Goal: Task Accomplishment & Management: Use online tool/utility

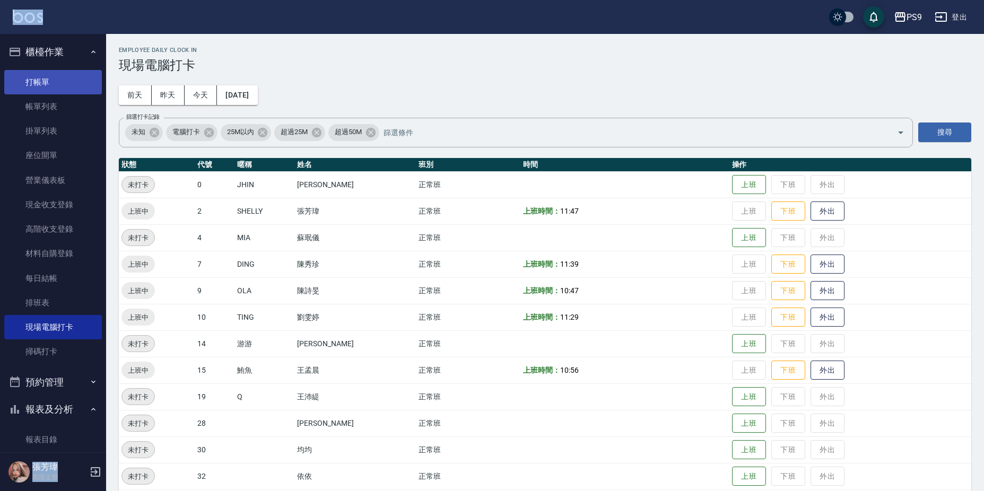
click at [66, 77] on link "打帳單" at bounding box center [53, 82] width 98 height 24
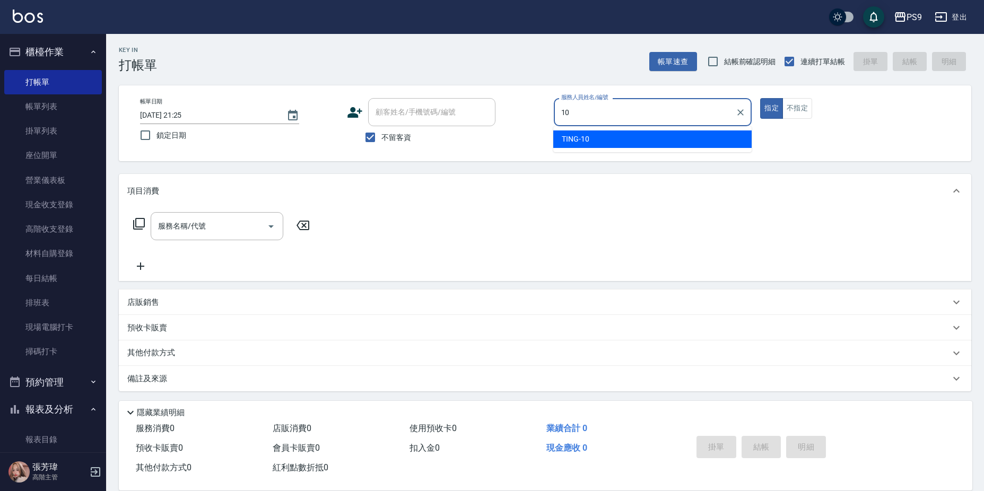
type input "TING-10"
type button "true"
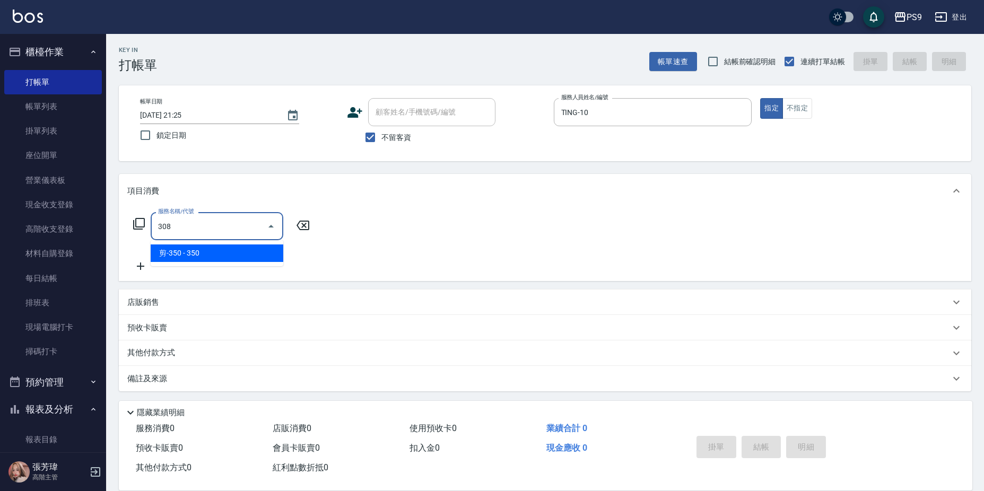
type input "剪-350(308)"
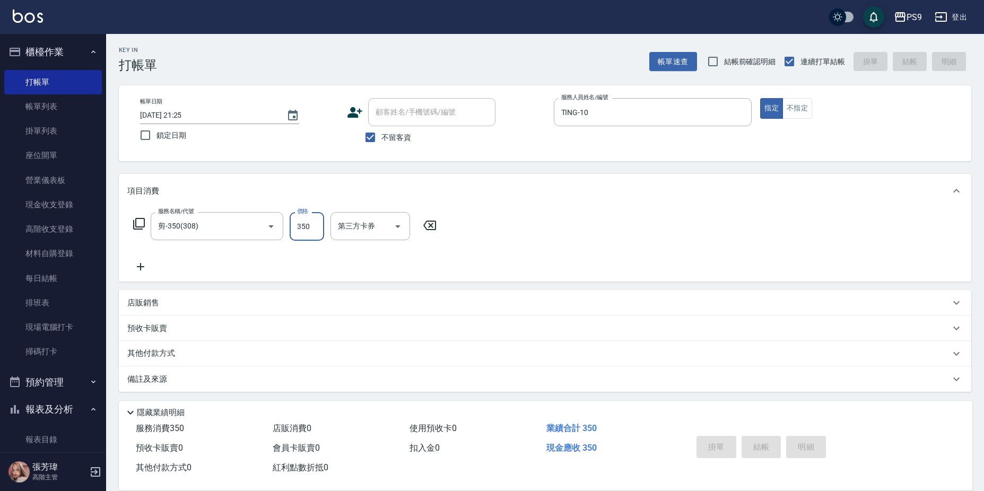
type input "[DATE] 21:26"
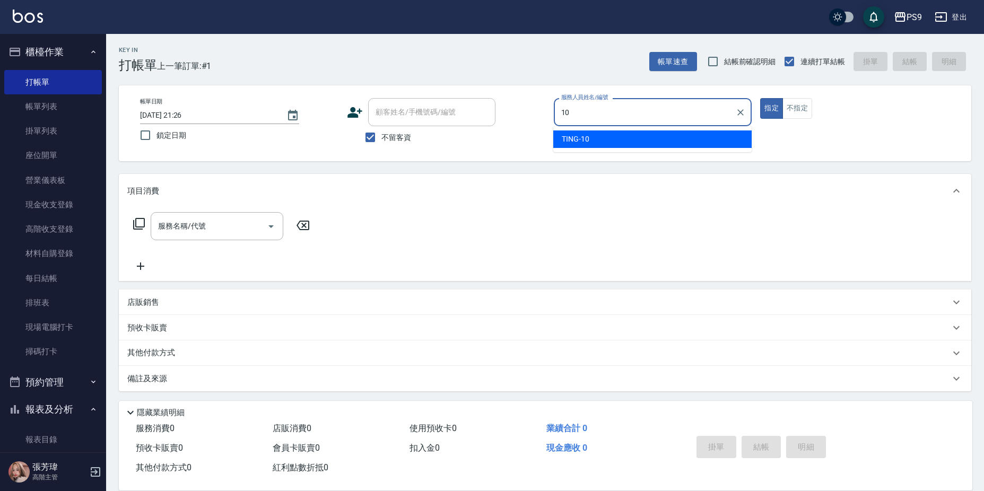
type input "TING-10"
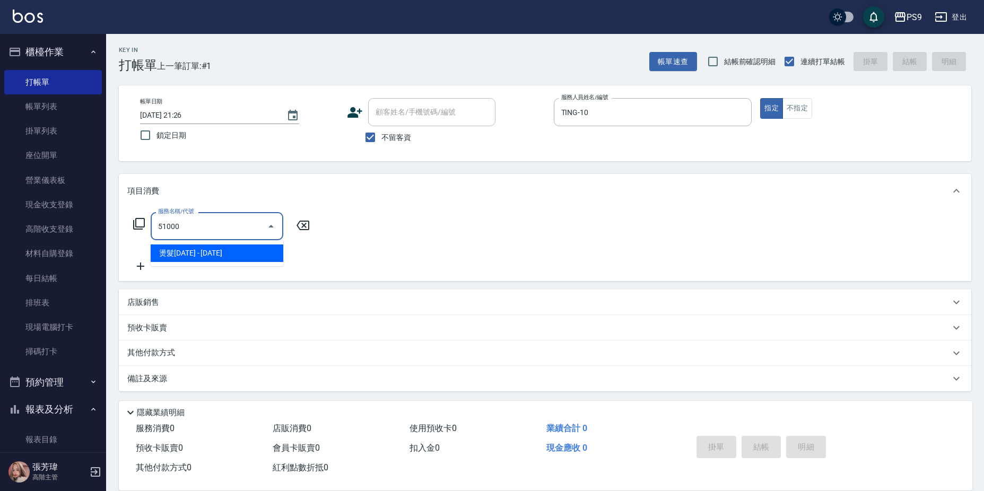
type input "燙髮1000(51000)"
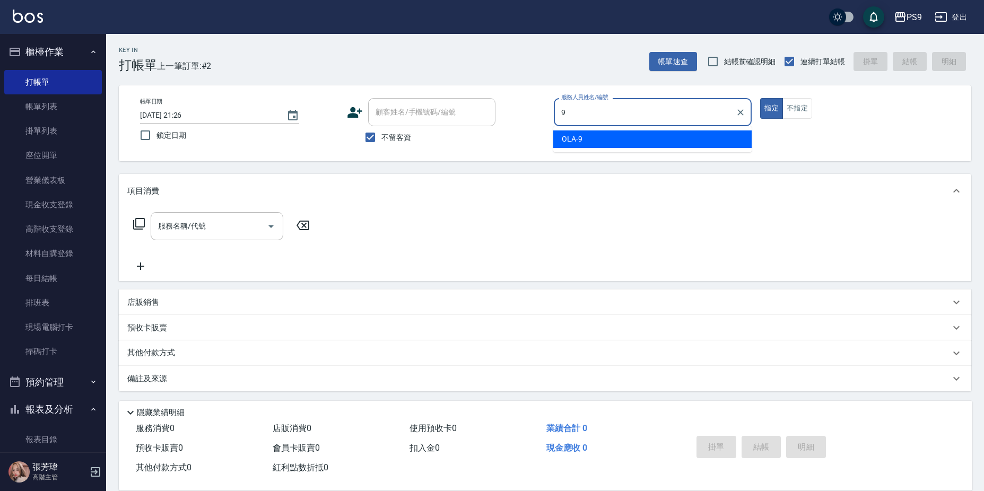
type input "OLA-9"
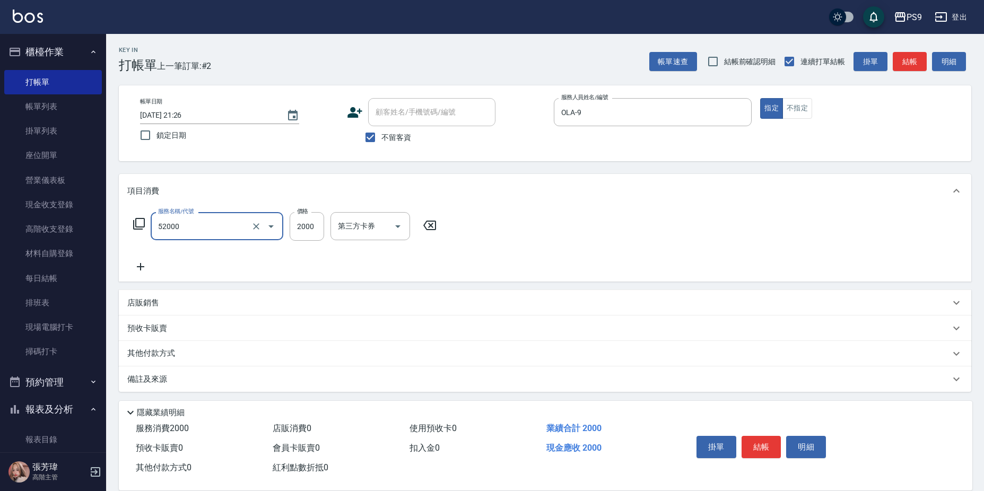
type input "燙髮2000(52000)"
type input "2199"
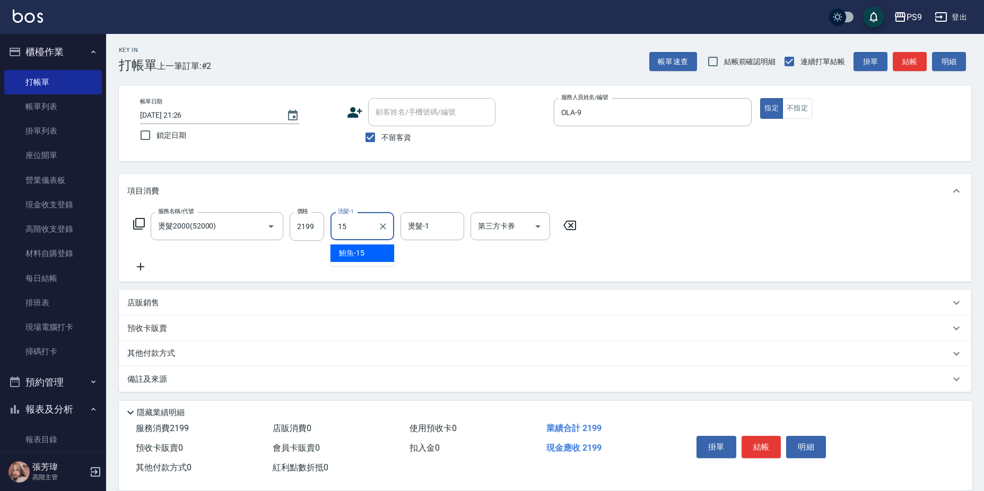
type input "鮪魚-15"
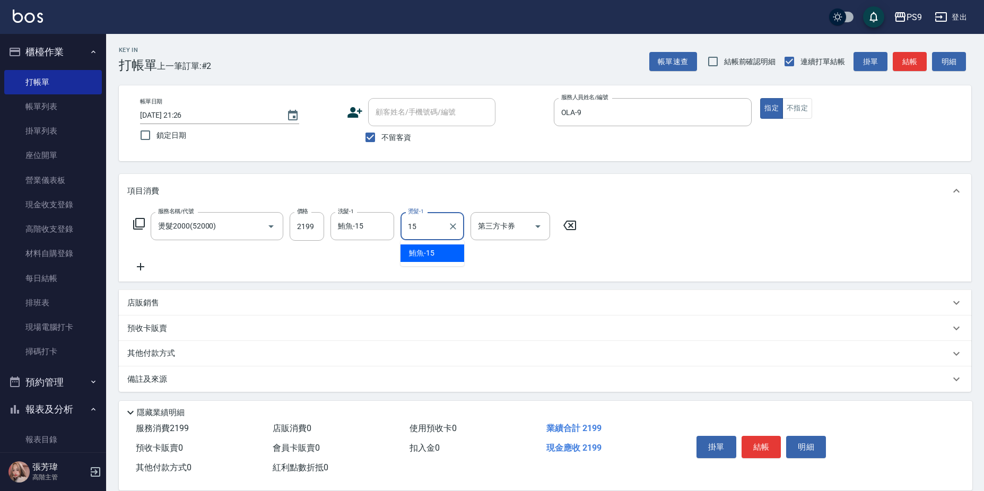
type input "鮪魚-15"
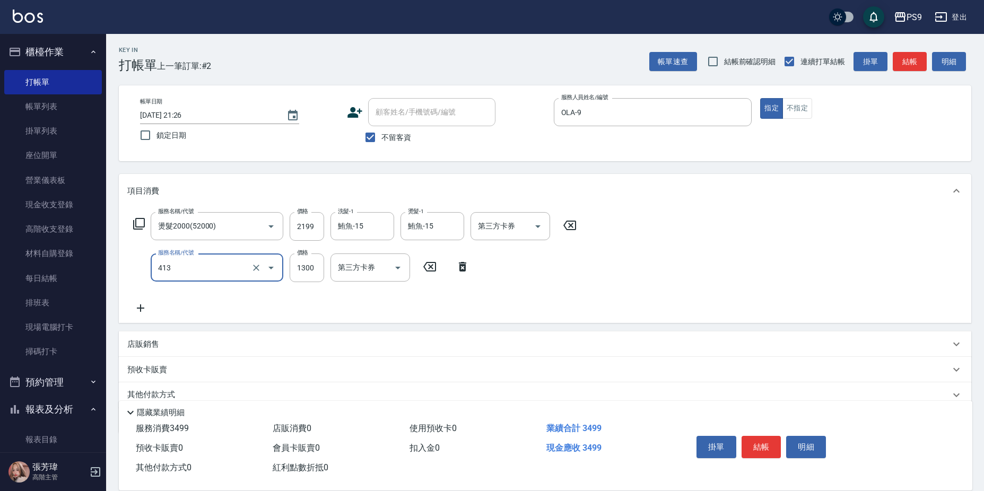
type input "鏡面護髮(413)"
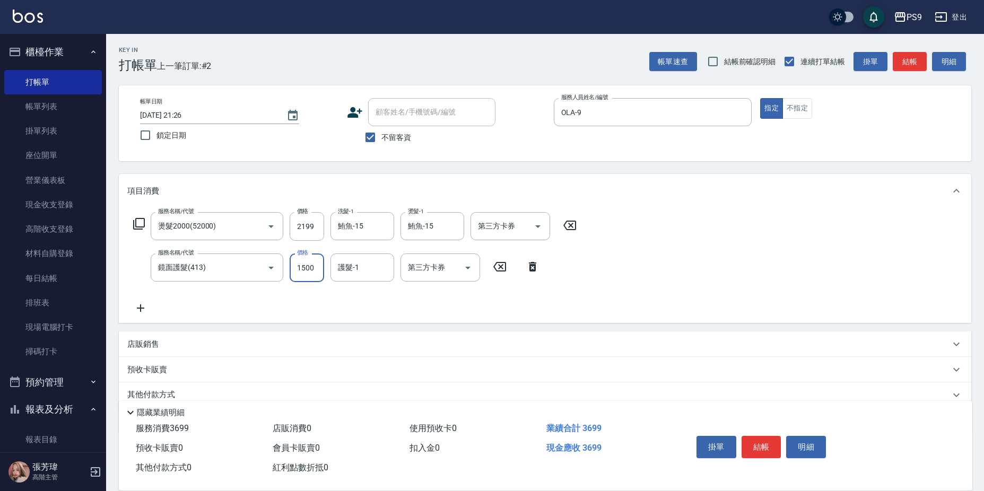
type input "1500"
type input "鮪魚-15"
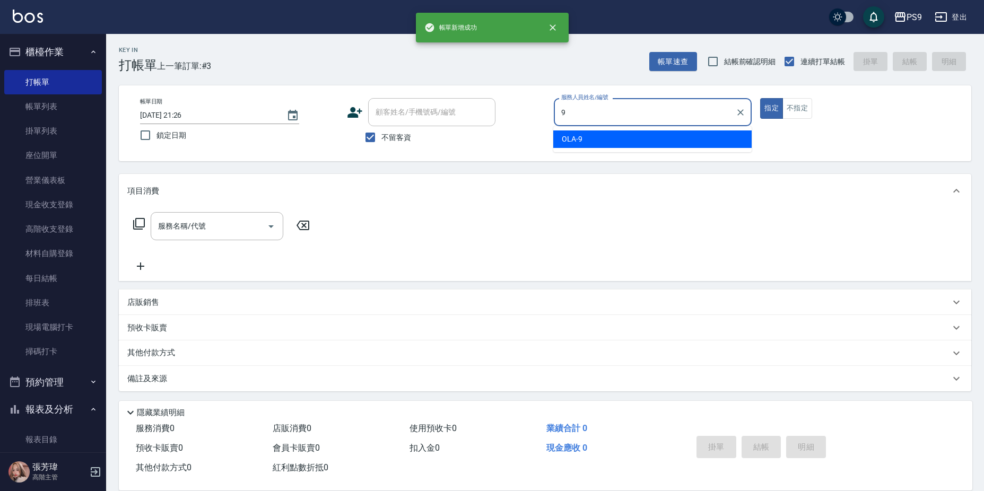
type input "OLA-9"
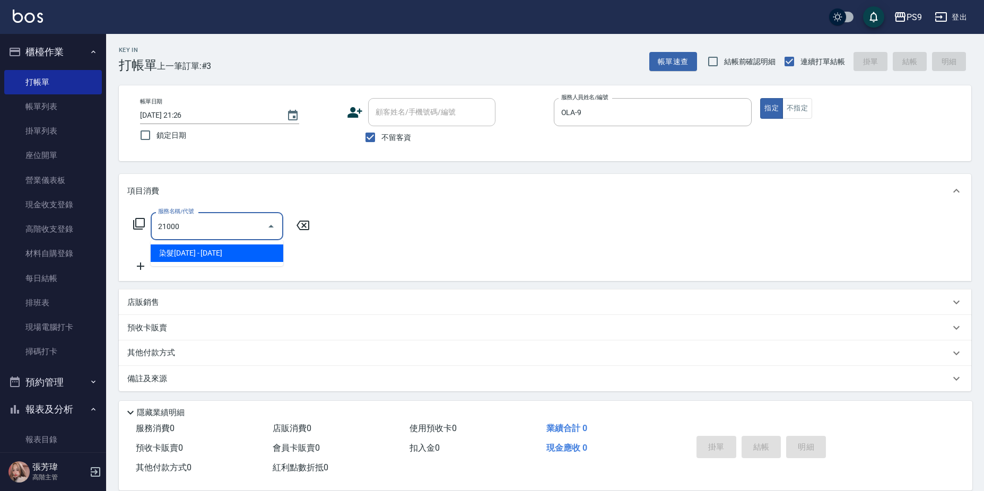
type input "染髮1000(21000)"
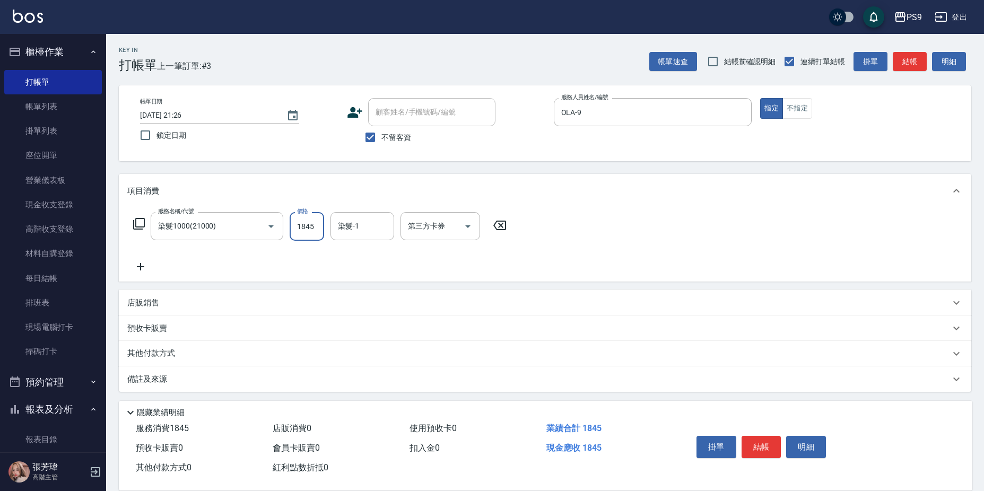
type input "1845"
type input "鮪魚-15"
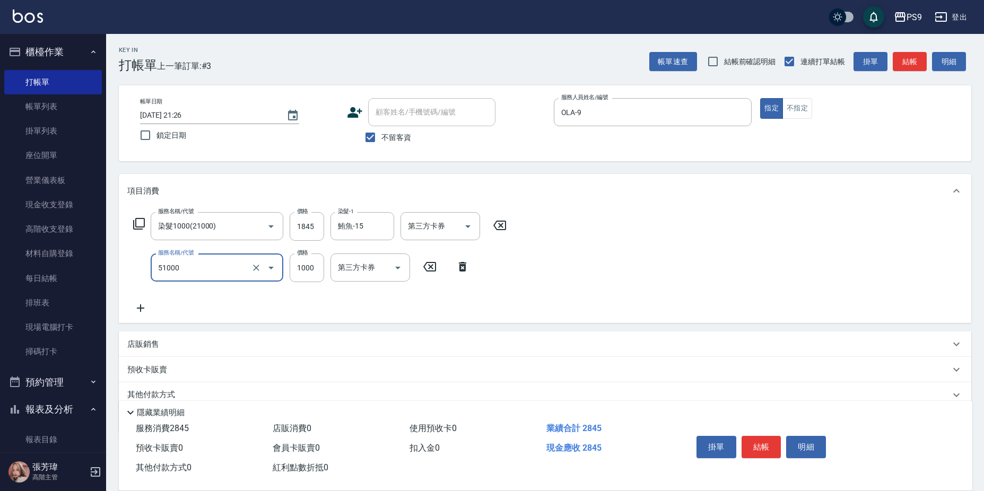
type input "燙髮1000(51000)"
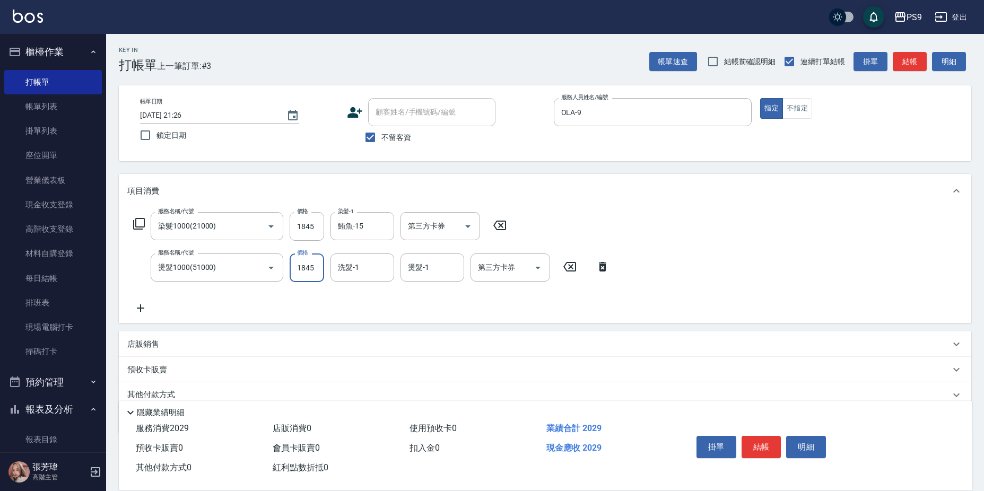
type input "1845"
type input "鮪魚-15"
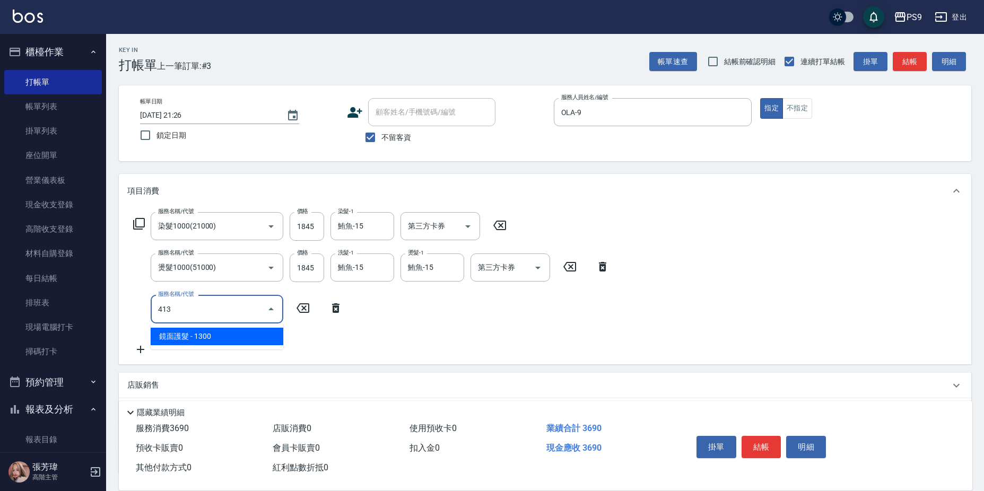
type input "鏡面護髮(413)"
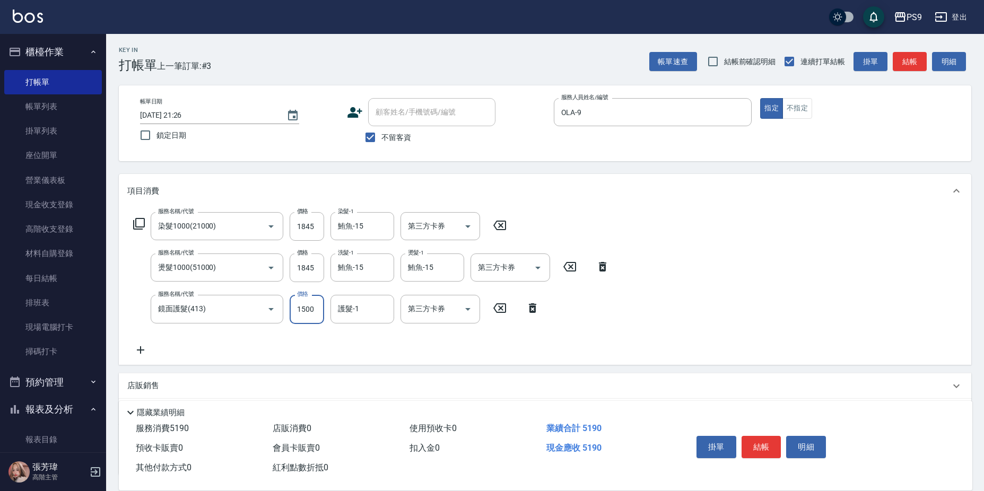
type input "1500"
type input "鮪魚-15"
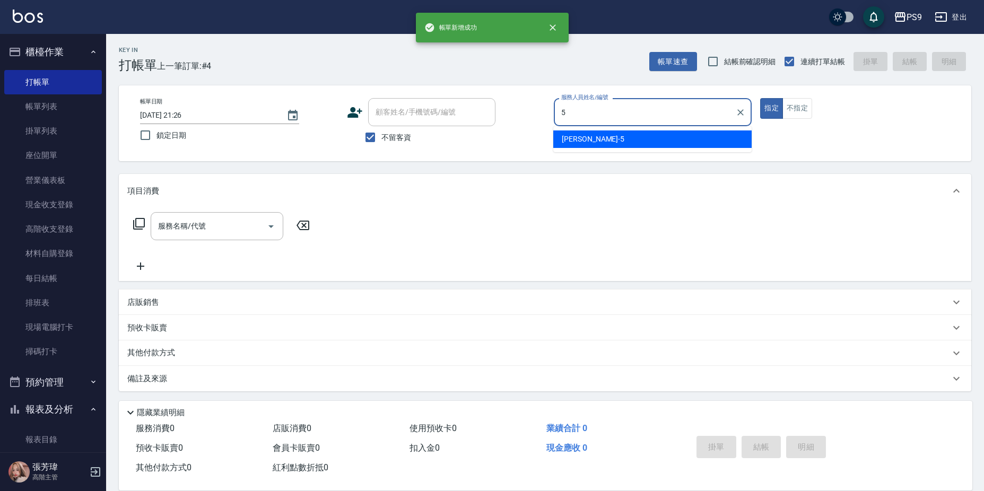
type input "[PERSON_NAME]-5"
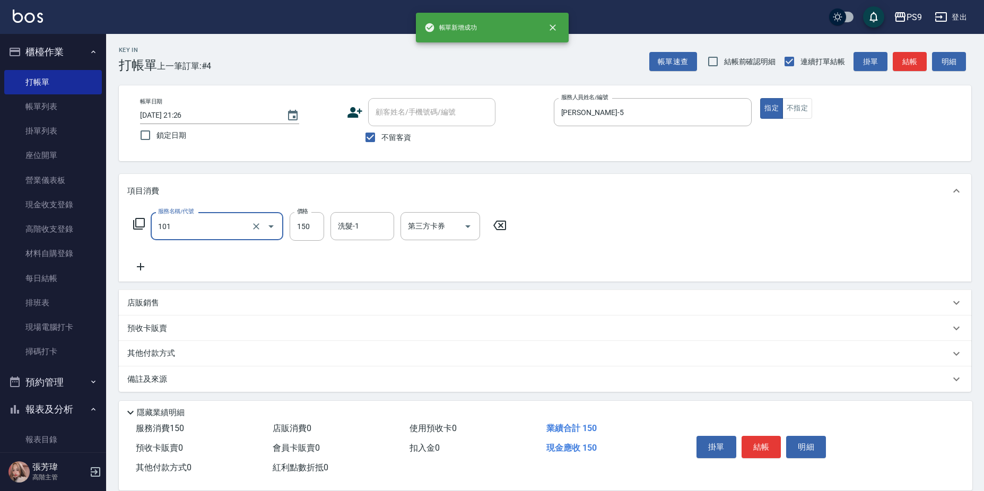
type input "洗髮(101)"
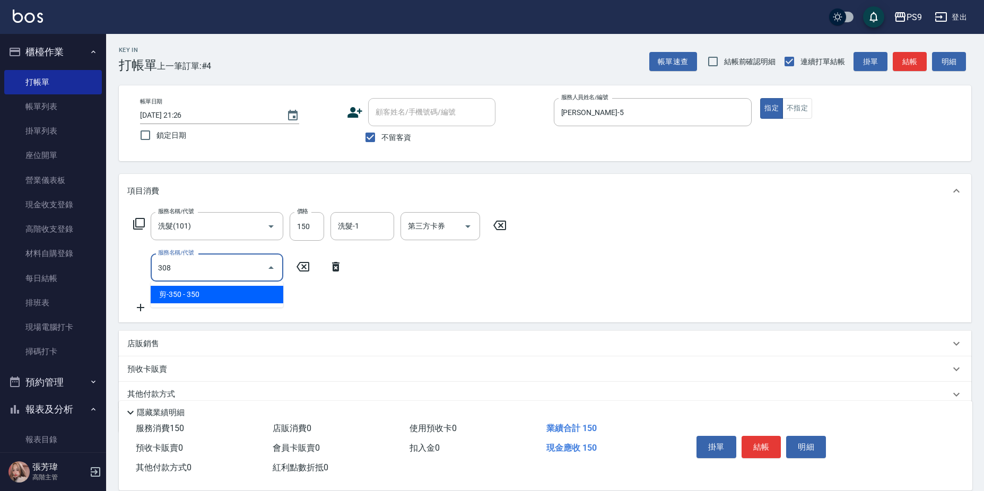
type input "剪-350(308)"
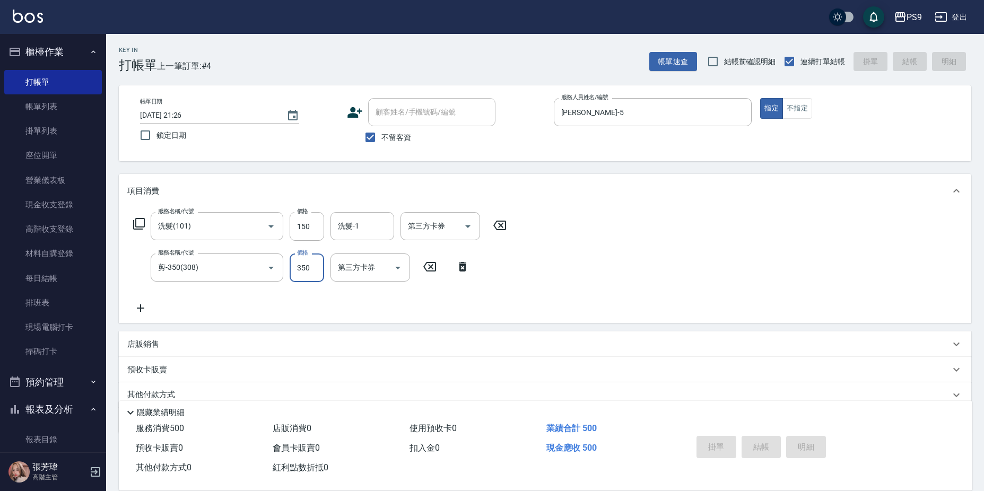
type input "[DATE] 21:27"
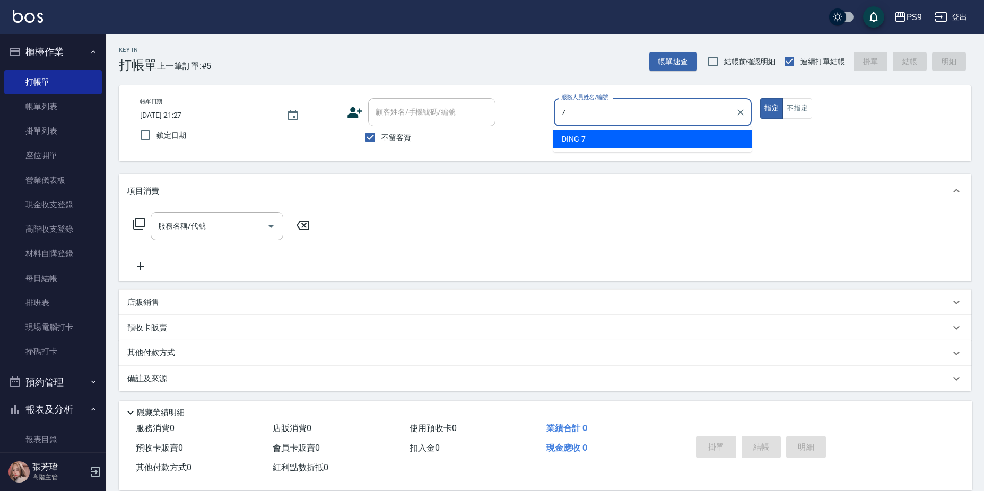
type input "DING-7"
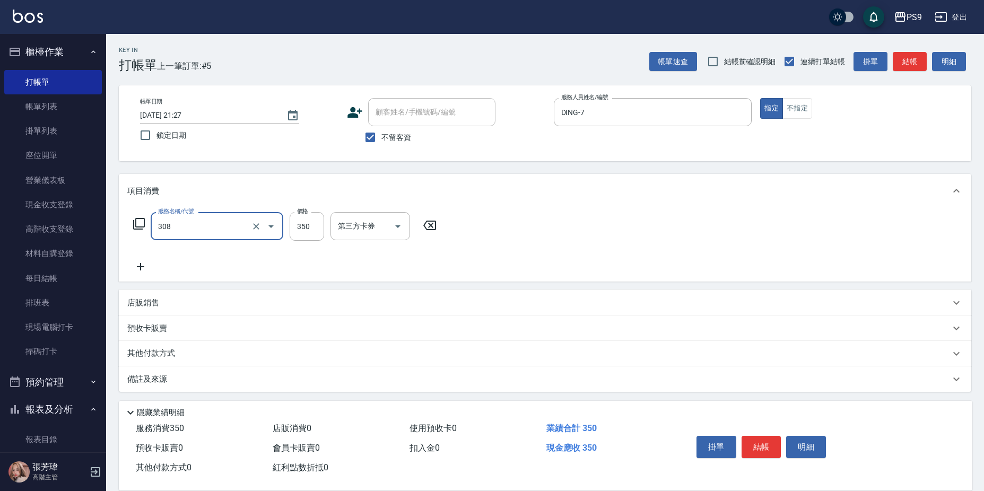
type input "剪-350(308)"
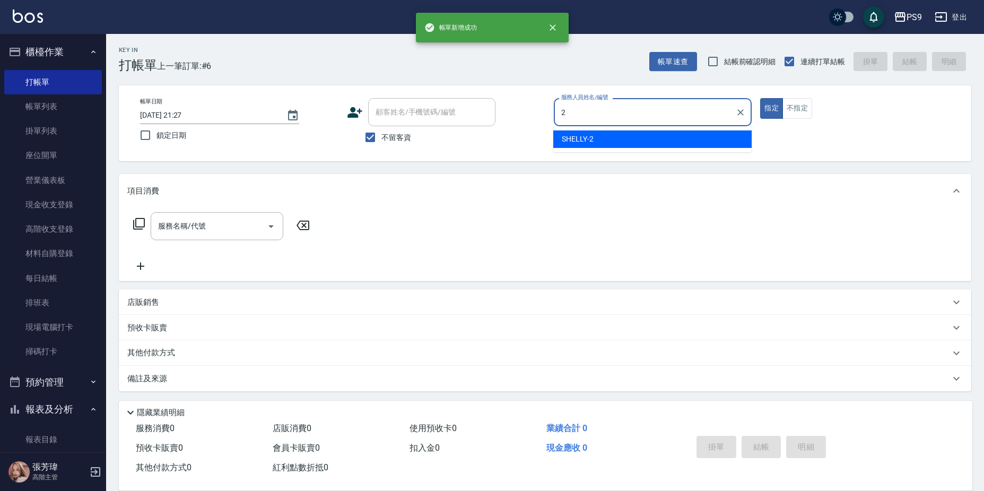
type input "SHELLY-2"
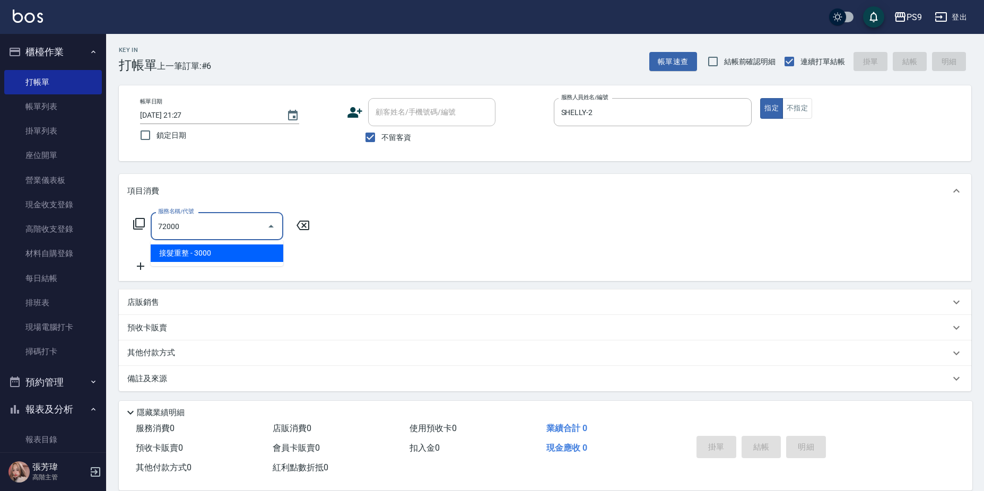
type input "接髮重整(72000)"
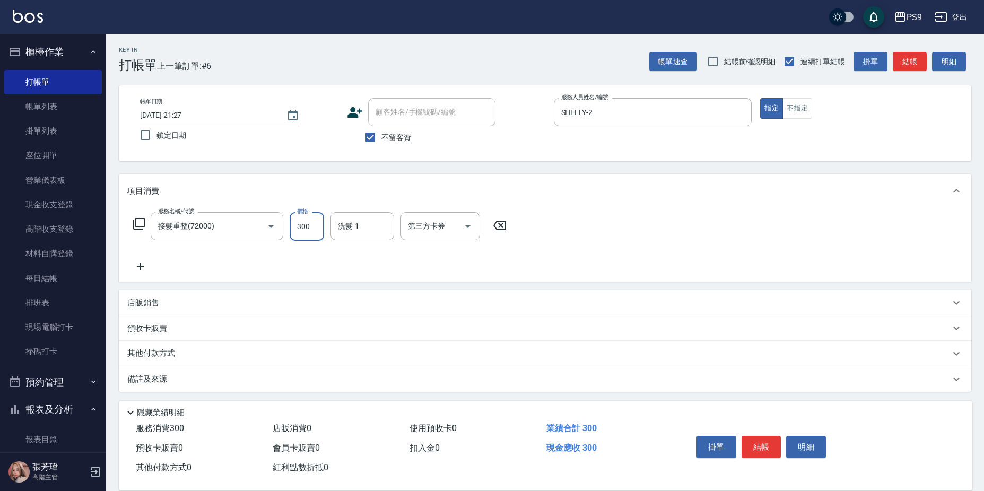
type input "3000"
type input "[PERSON_NAME]-28"
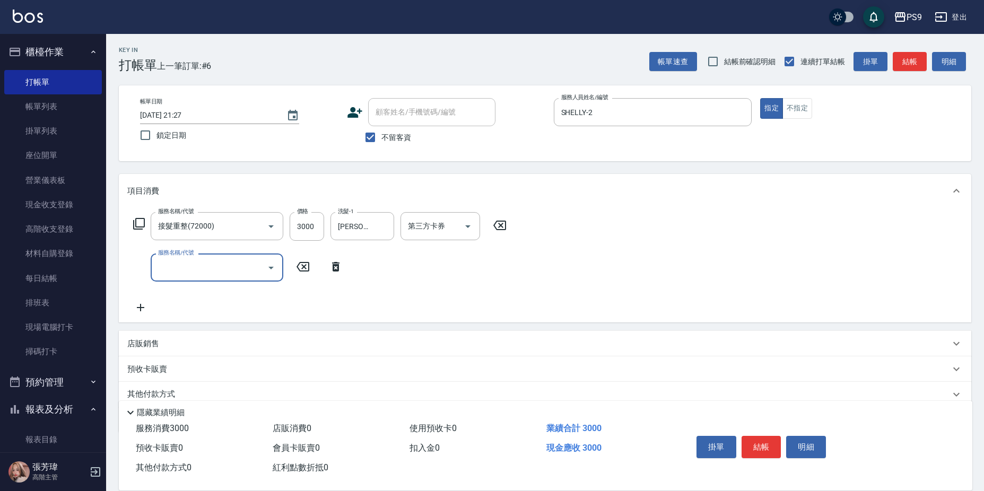
type input "4"
type input "染髮1000(21000)"
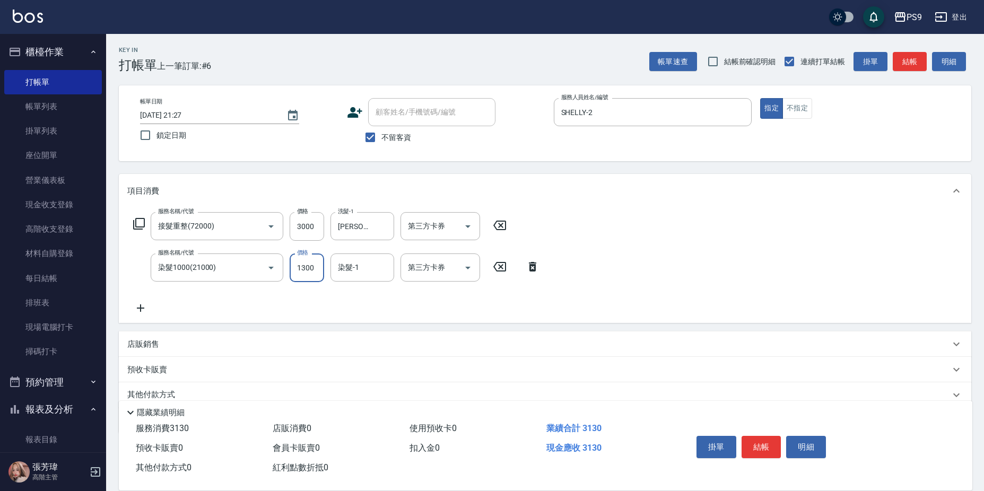
type input "1300"
type input "[PERSON_NAME]-28"
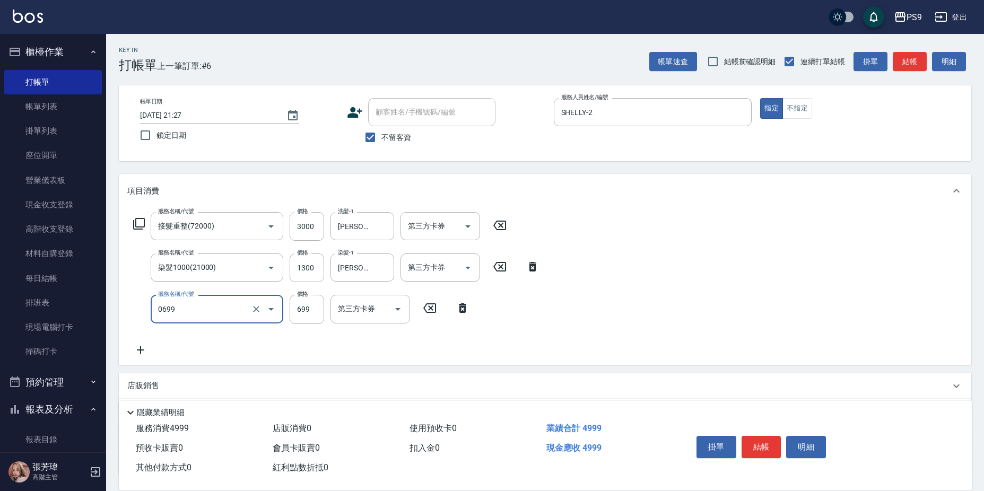
type input "699精油(0699)"
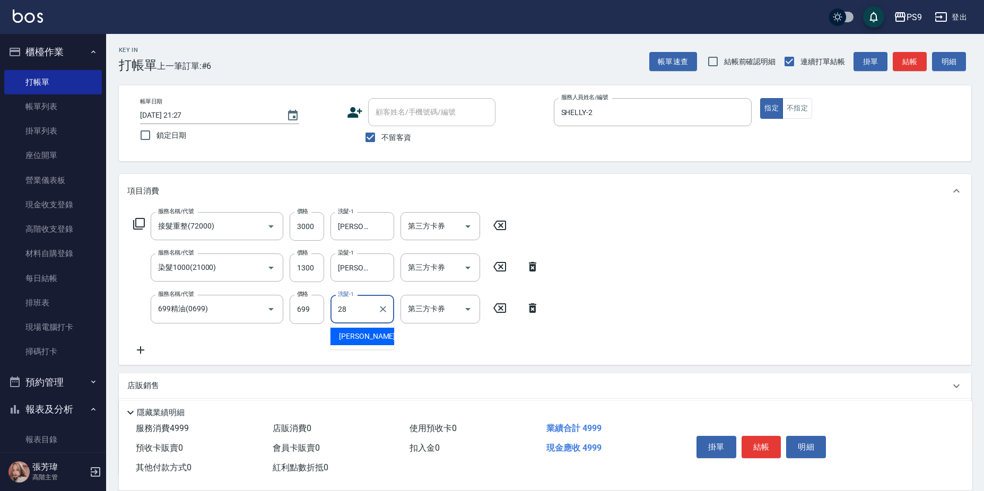
type input "[PERSON_NAME]-28"
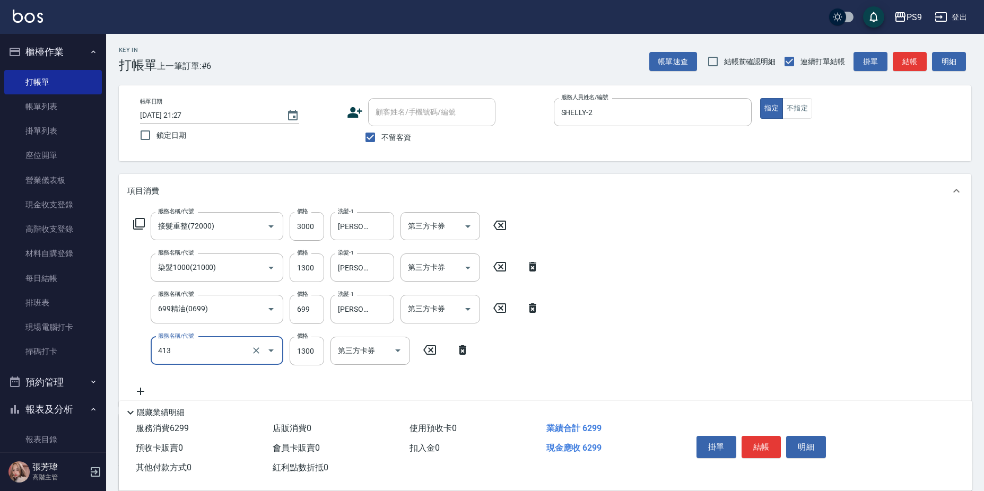
type input "鏡面護髮(413)"
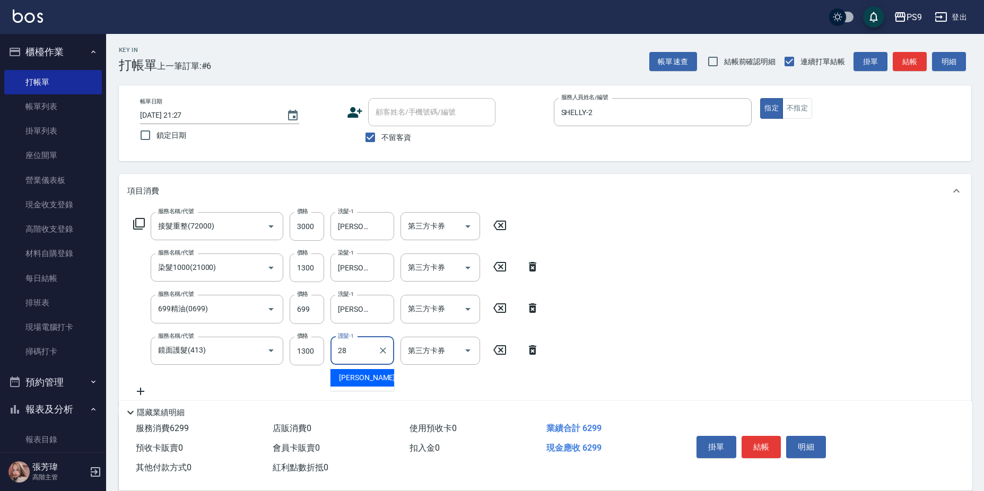
type input "[PERSON_NAME]-28"
click at [228, 350] on input "鏡面護髮(413)" at bounding box center [201, 350] width 93 height 19
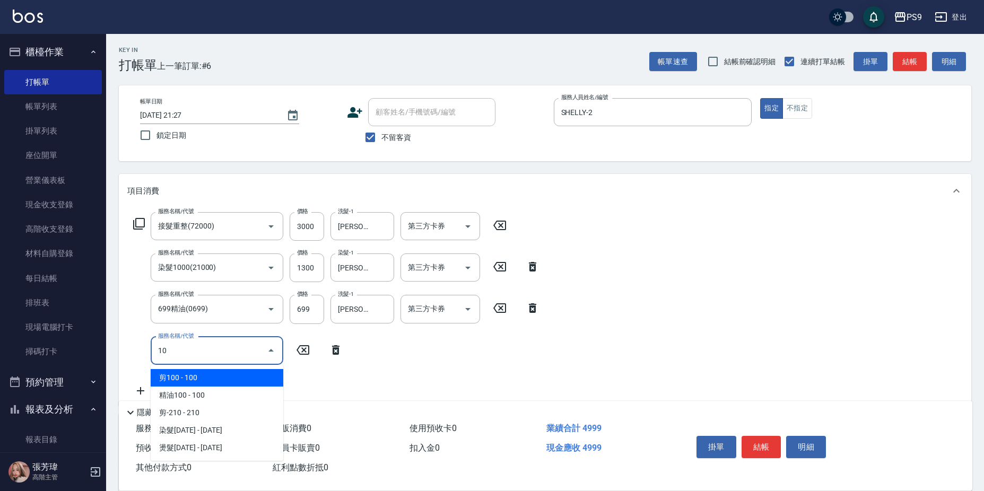
type input "1"
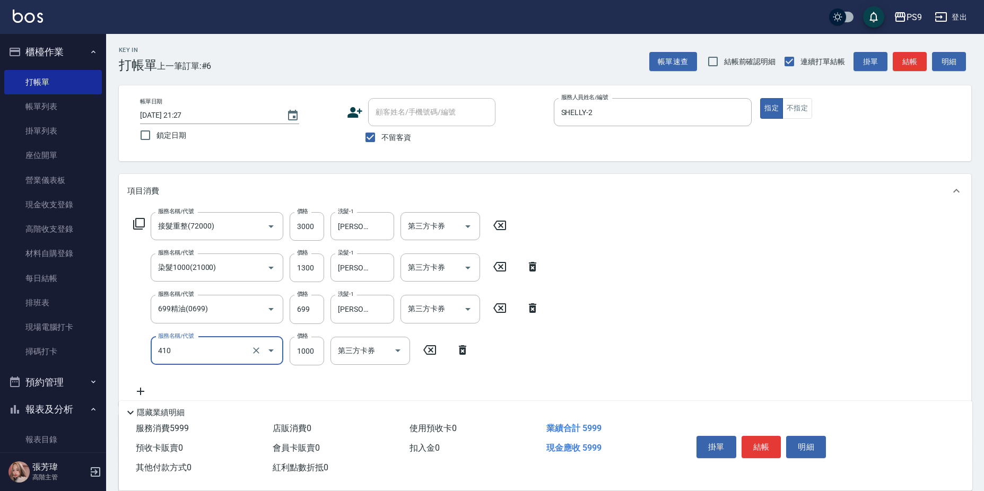
type input "鏡面護髮(燙染)(410)"
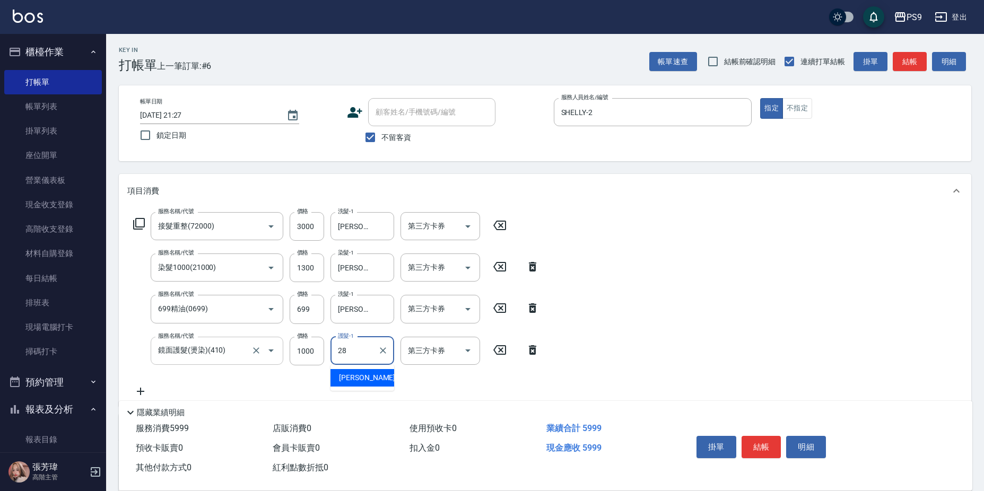
type input "[PERSON_NAME]-28"
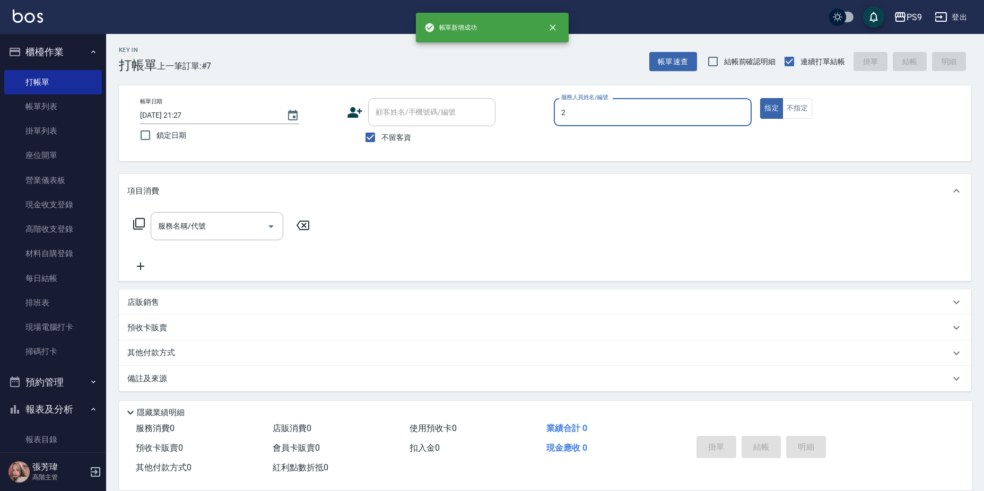
type input "SHELLY-2"
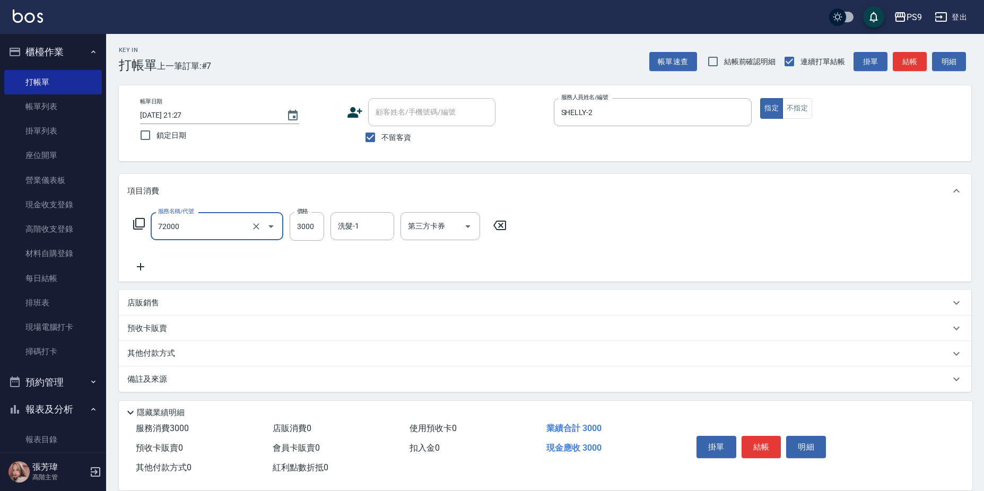
type input "接髮重整(72000)"
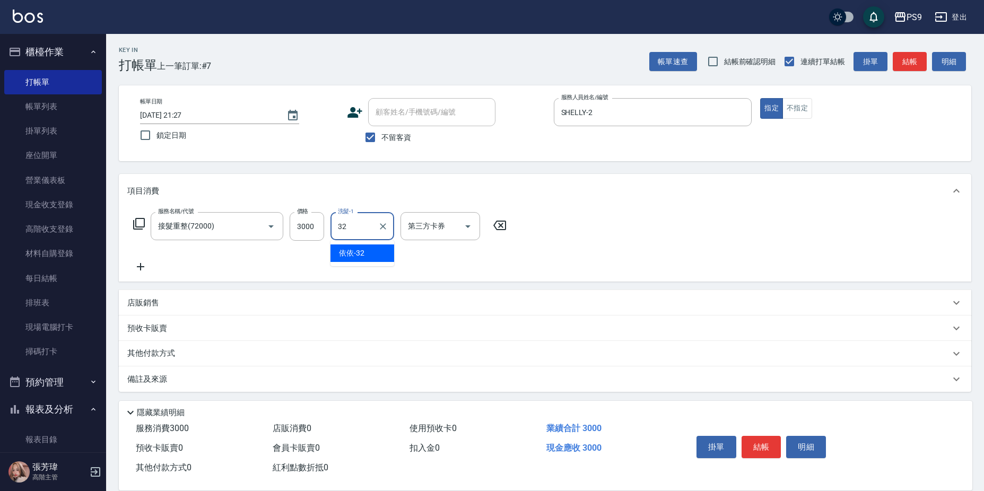
type input "依依-32"
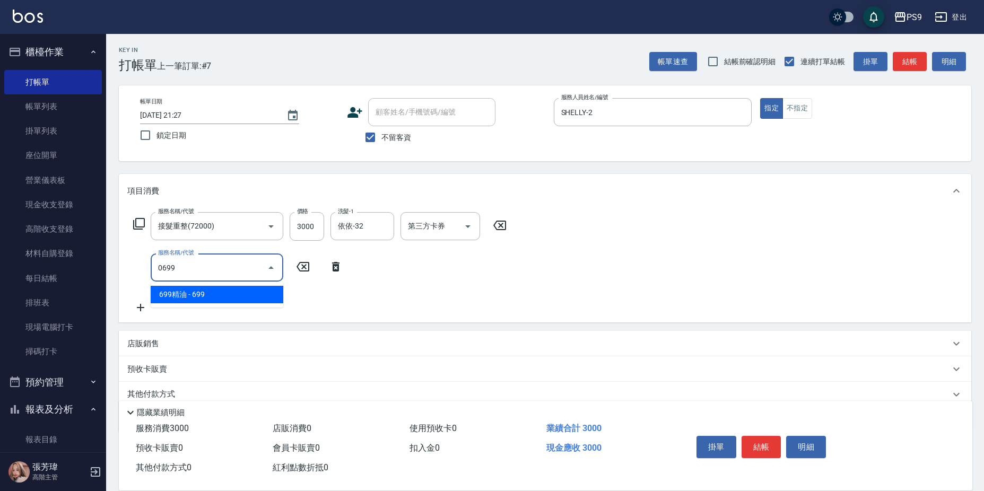
type input "699精油(0699)"
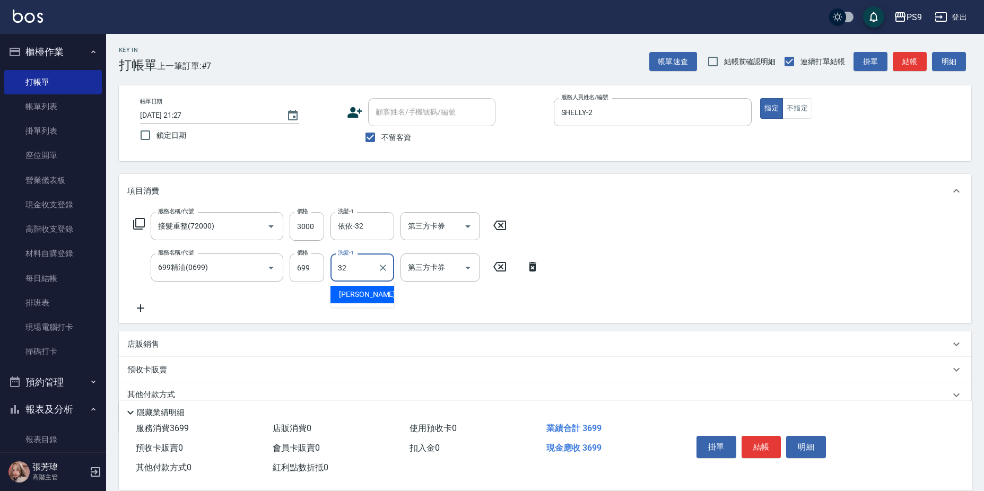
type input "依依-32"
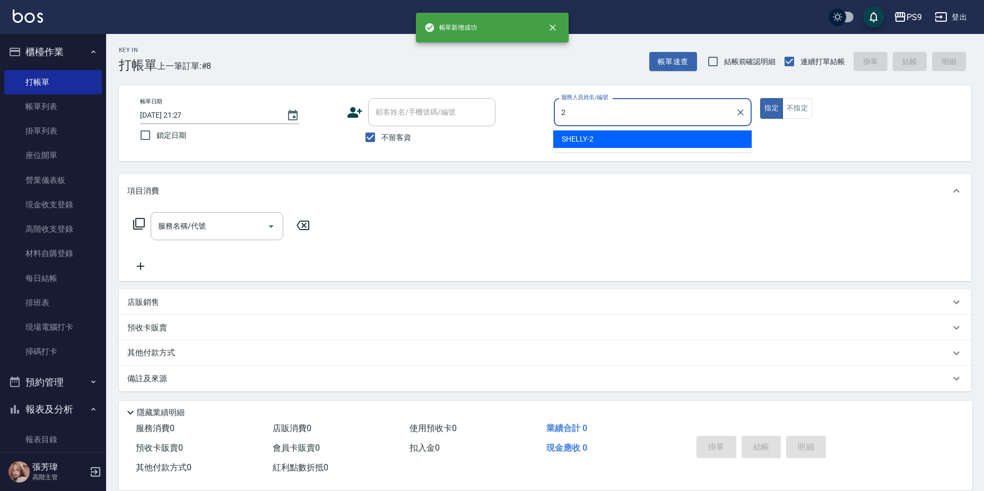
type input "SHELLY-2"
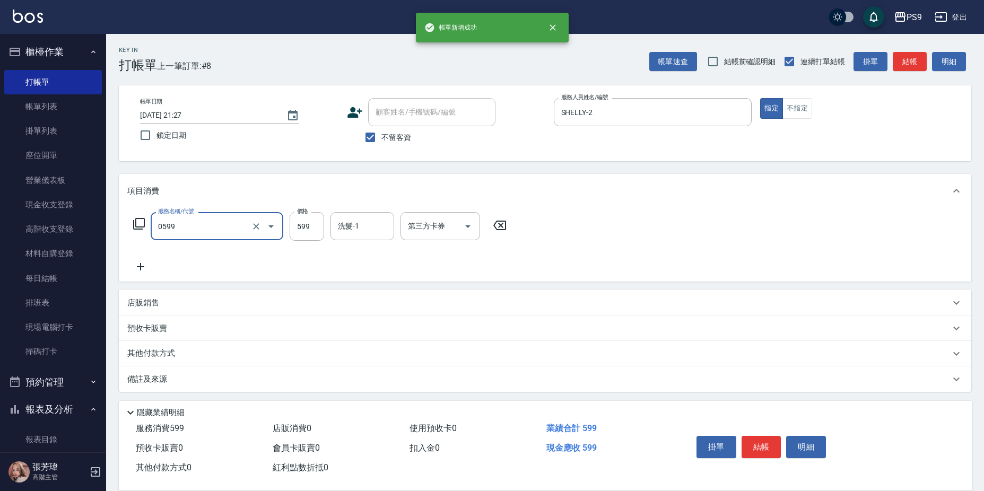
type input "[PERSON_NAME]599(0599)"
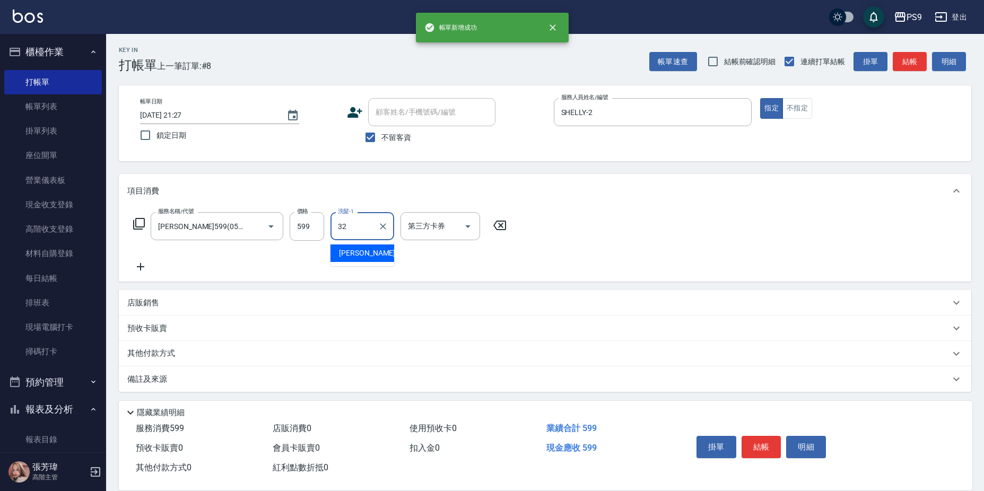
type input "依依-32"
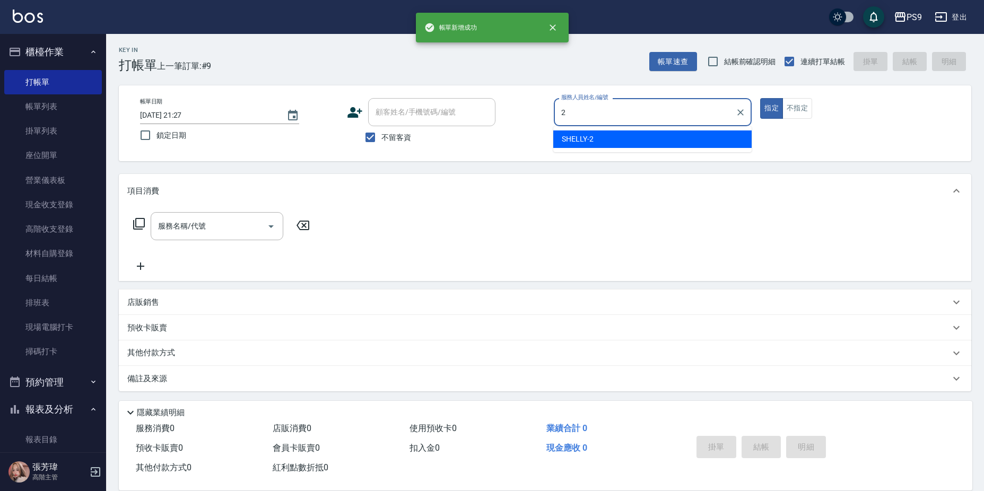
type input "SHELLY-2"
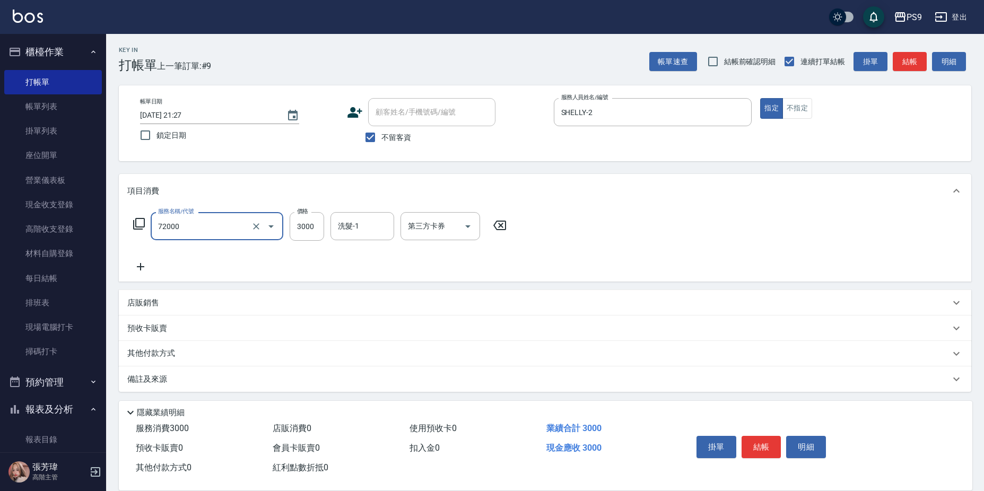
type input "接髮重整(72000)"
type input "0"
click at [239, 223] on input "接髮重整(72000)" at bounding box center [201, 226] width 93 height 19
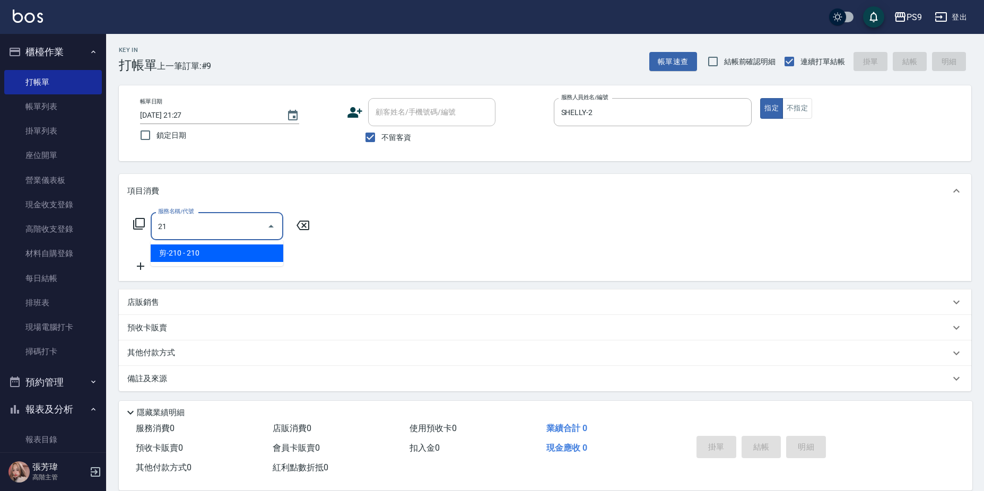
type input "2"
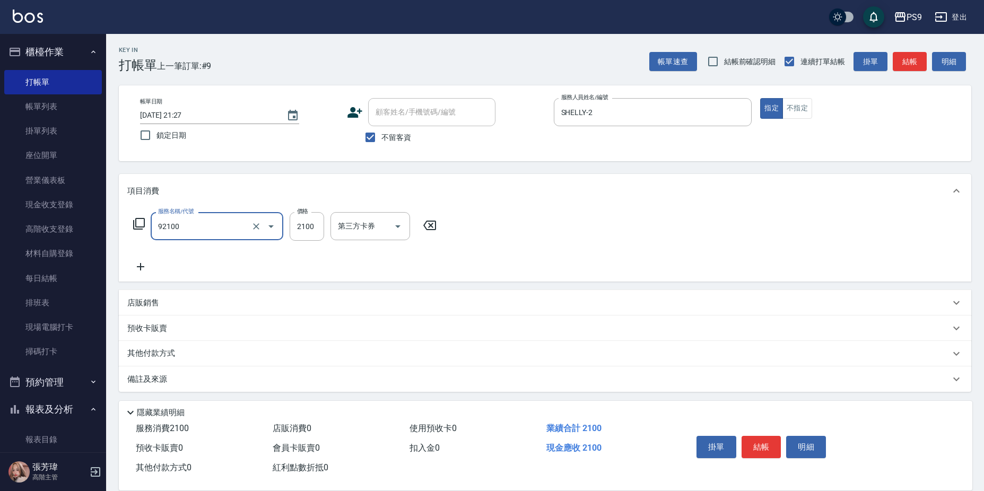
type input "過年-染B(92100)"
type input "2399"
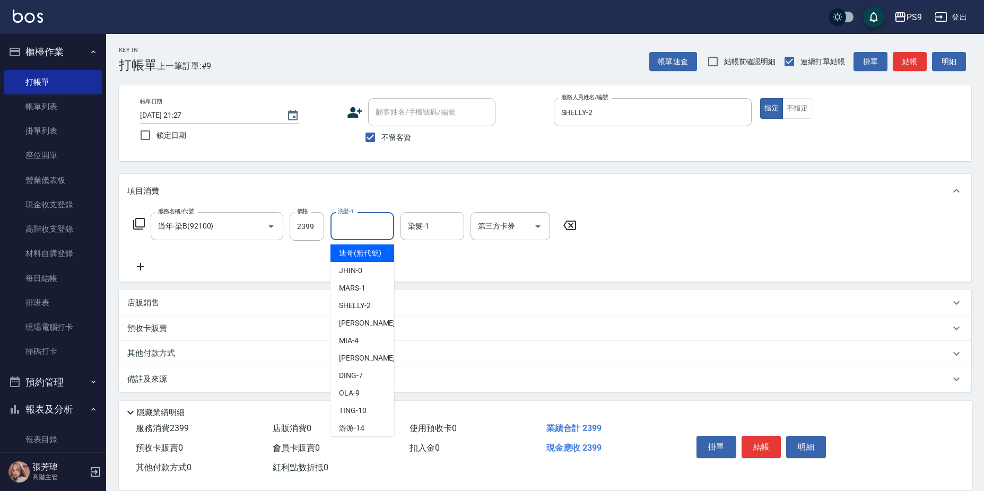
drag, startPoint x: 378, startPoint y: 221, endPoint x: 374, endPoint y: 232, distance: 11.2
click at [376, 222] on input "洗髮-1" at bounding box center [362, 226] width 54 height 19
type input "依依-32"
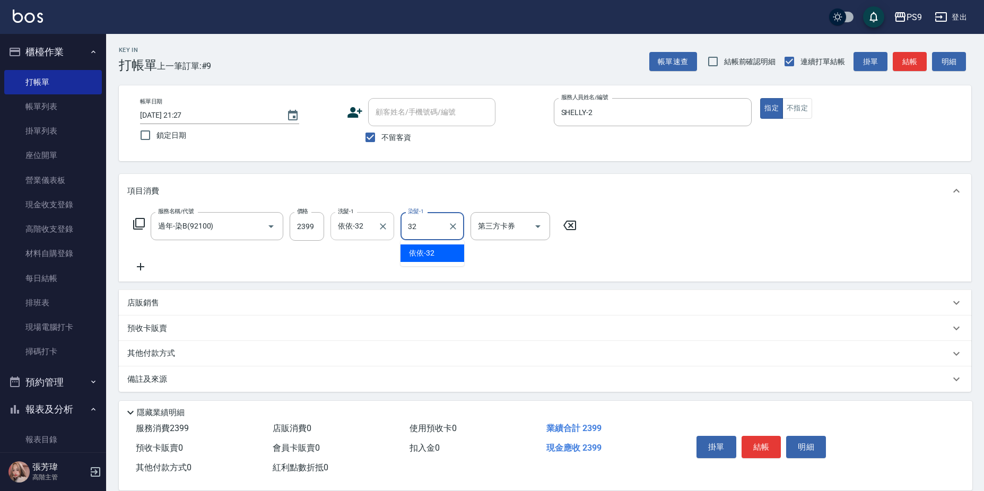
type input "依依-32"
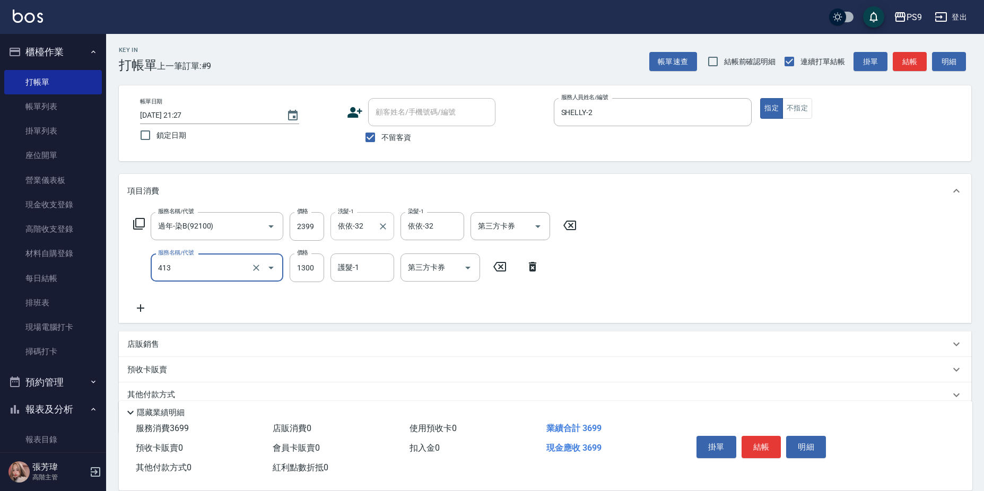
type input "鏡面護髮(413)"
type input "1500"
type input "2"
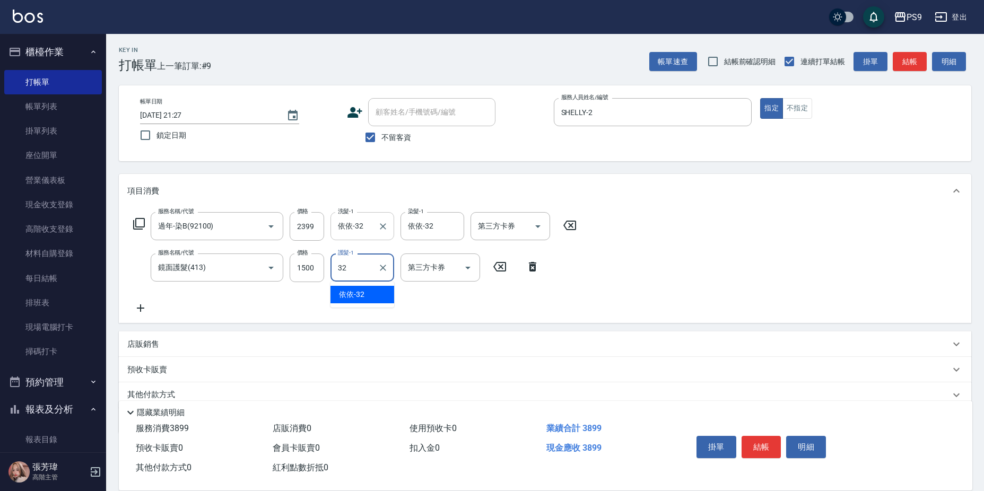
type input "依依-32"
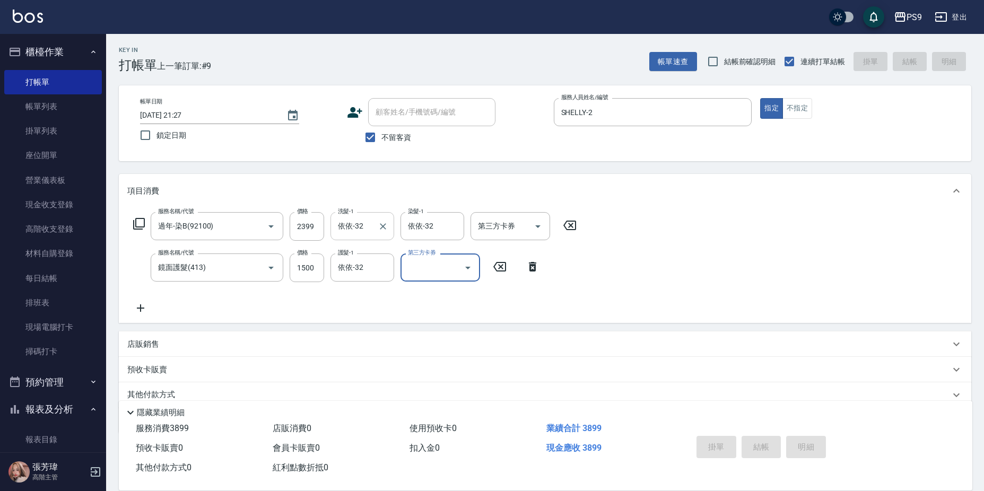
type input "[DATE] 21:28"
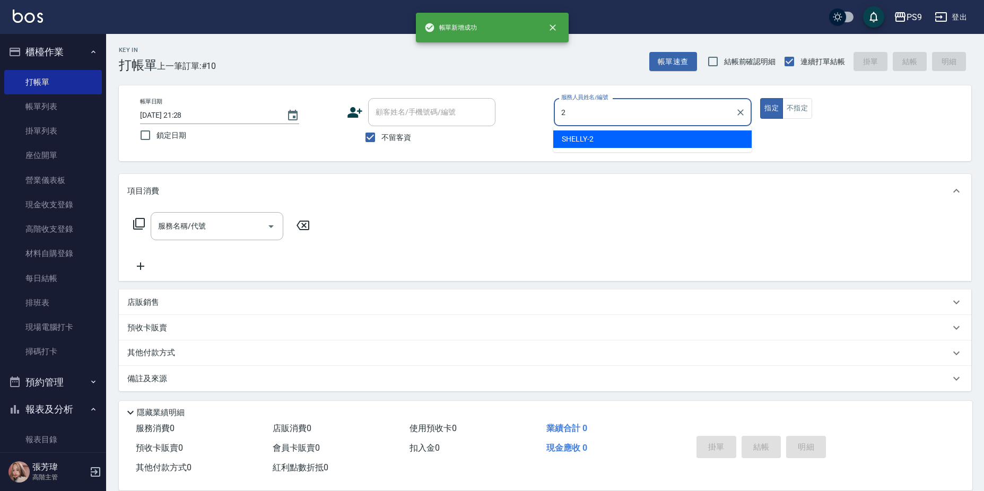
type input "SHELLY-2"
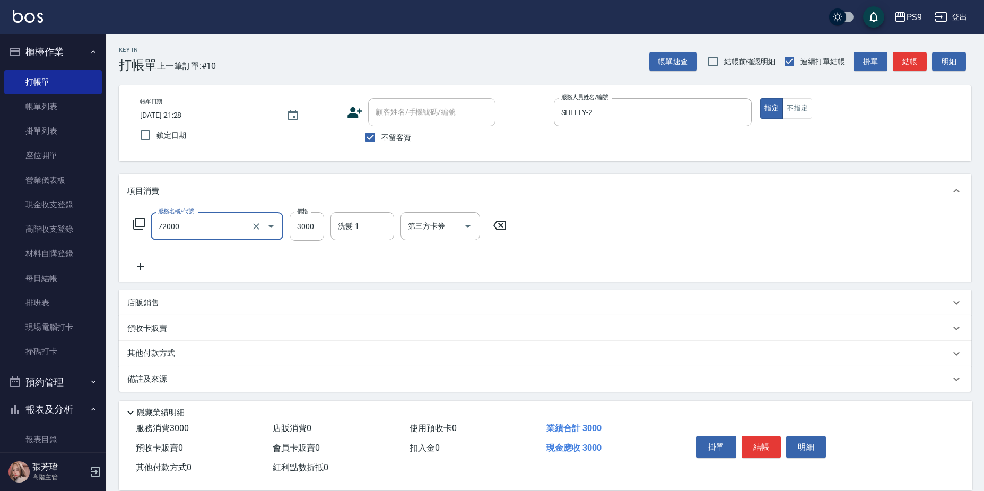
type input "接髮重整(72000)"
click at [391, 139] on span "不留客資" at bounding box center [396, 137] width 30 height 11
click at [381, 139] on input "不留客資" at bounding box center [370, 137] width 22 height 22
checkbox input "false"
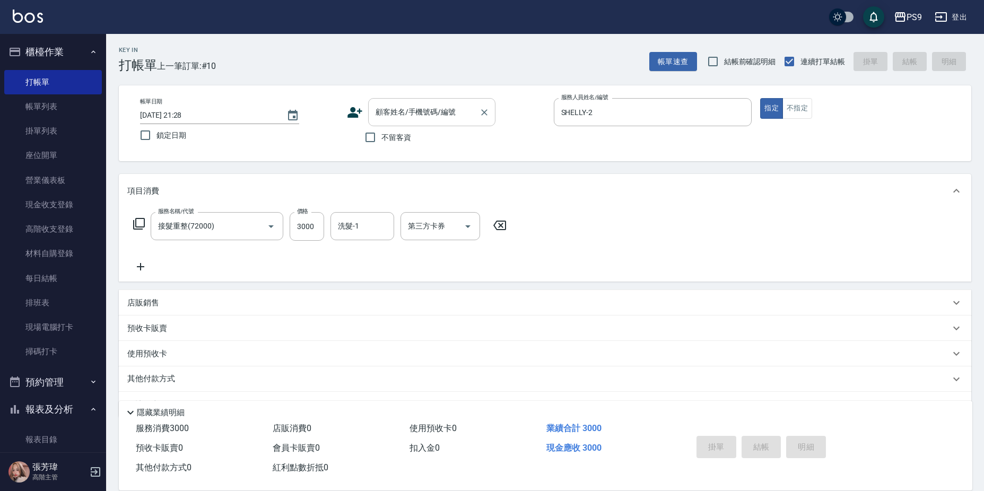
click at [397, 113] on div "顧客姓名/手機號碼/編號 顧客姓名/手機號碼/編號" at bounding box center [431, 112] width 127 height 28
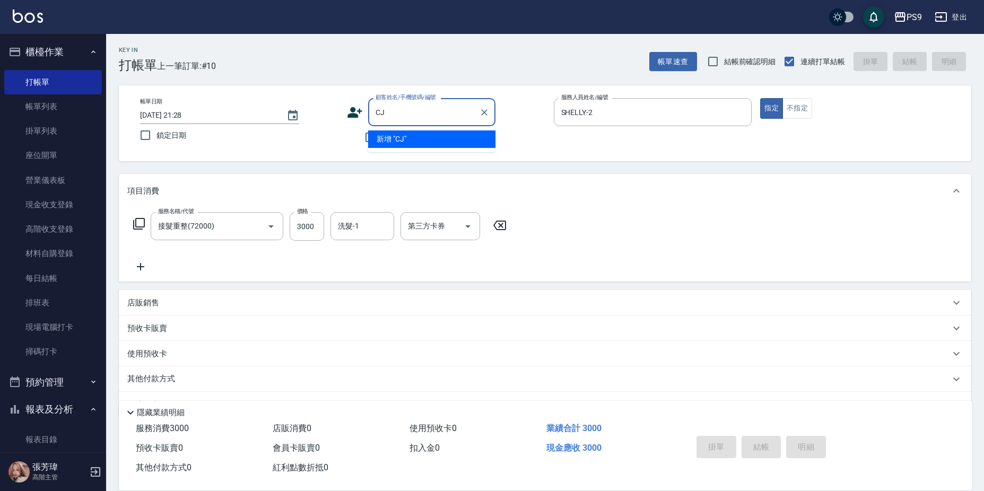
type input "C"
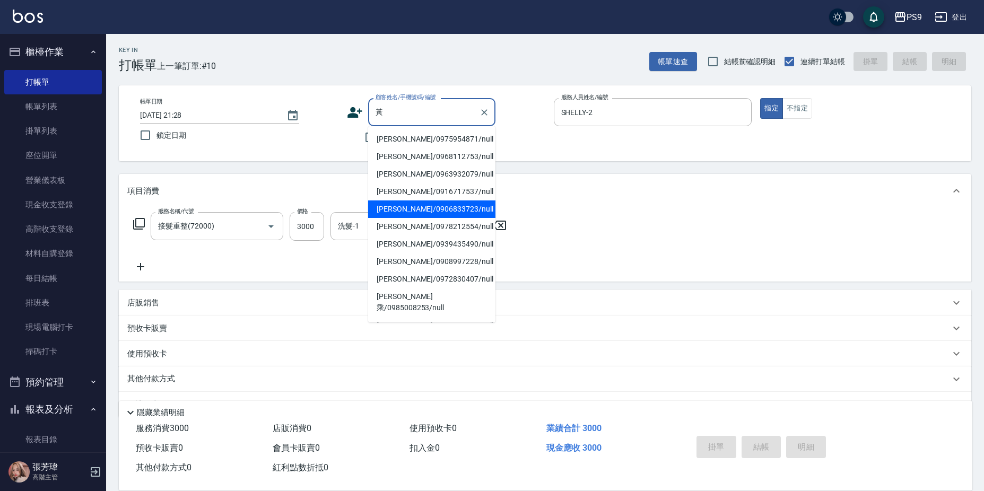
click at [415, 203] on li "[PERSON_NAME]/0906833723/null" at bounding box center [431, 208] width 127 height 17
type input "[PERSON_NAME]/0906833723/null"
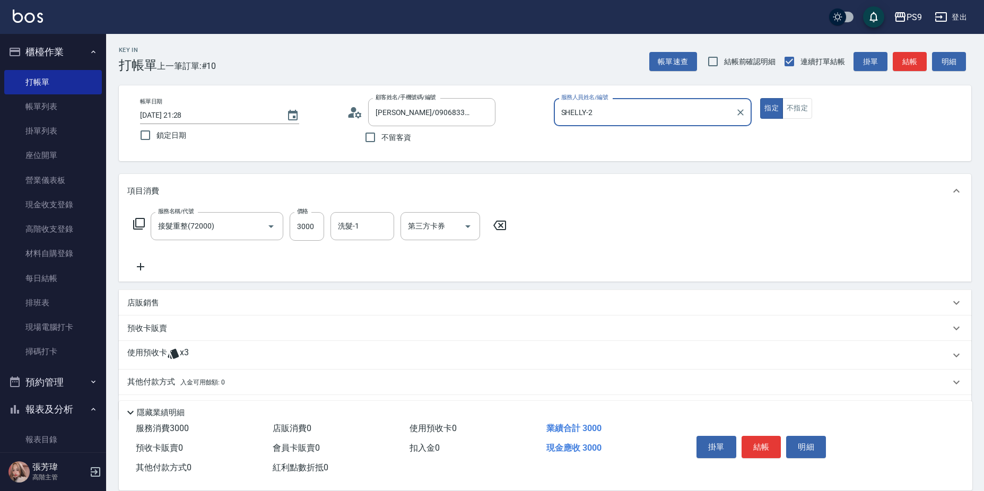
click at [188, 346] on div "使用預收卡 x3" at bounding box center [545, 355] width 852 height 29
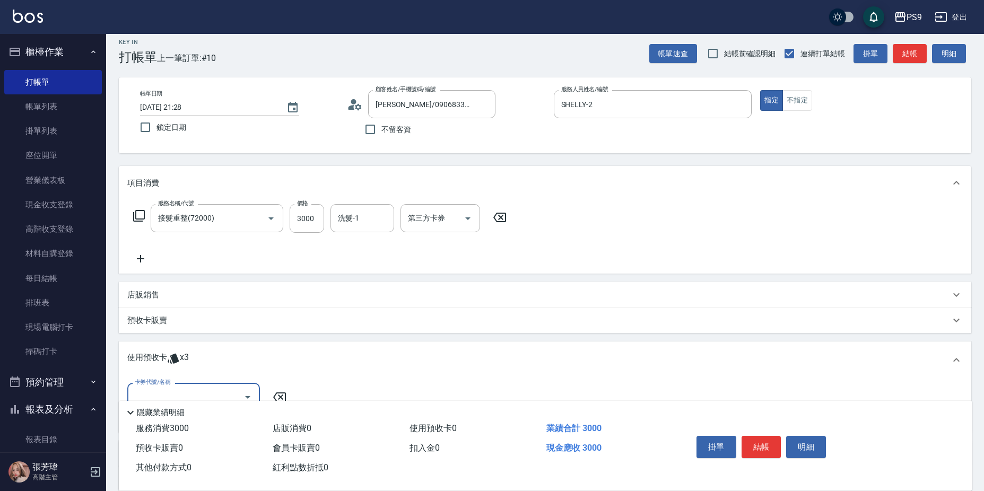
scroll to position [106, 0]
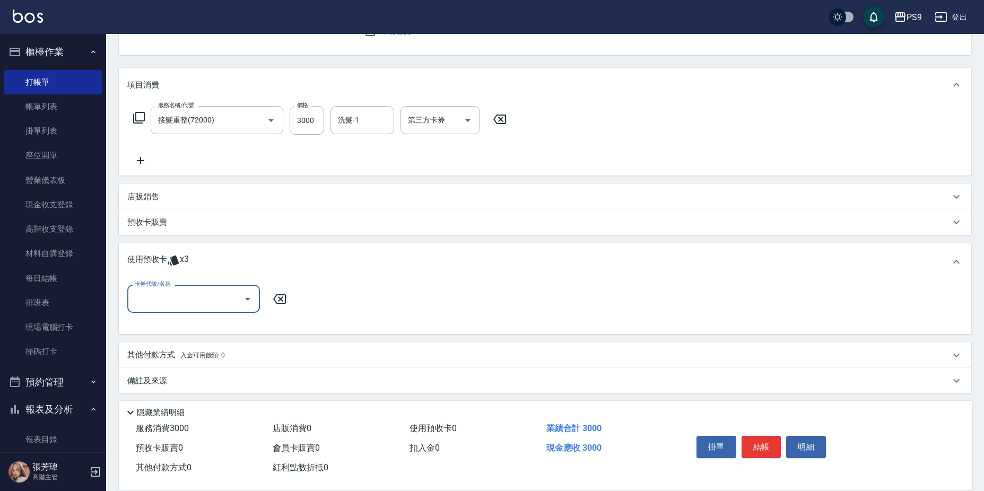
click at [227, 305] on input "卡券代號/名稱" at bounding box center [185, 298] width 107 height 19
click at [214, 323] on div "包卡 剩餘3張" at bounding box center [193, 325] width 133 height 17
type input "包卡"
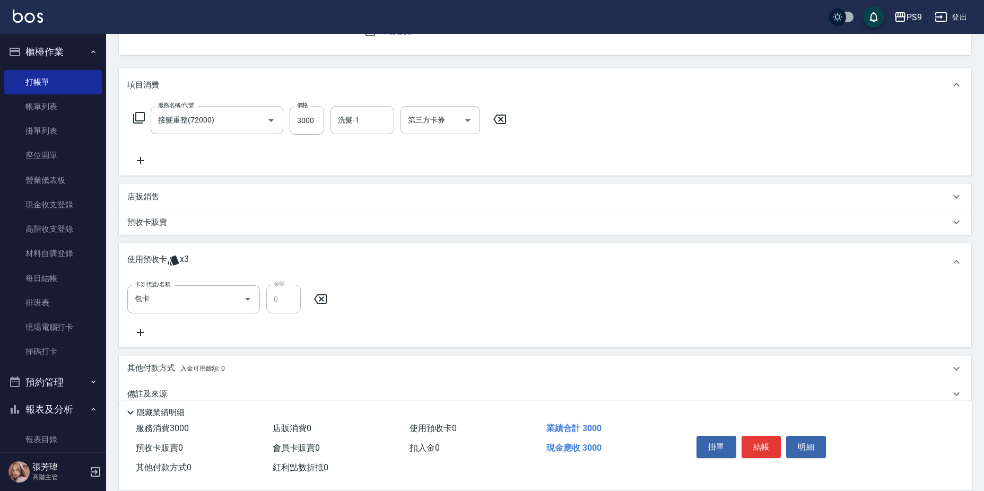
click at [137, 331] on icon at bounding box center [140, 332] width 27 height 13
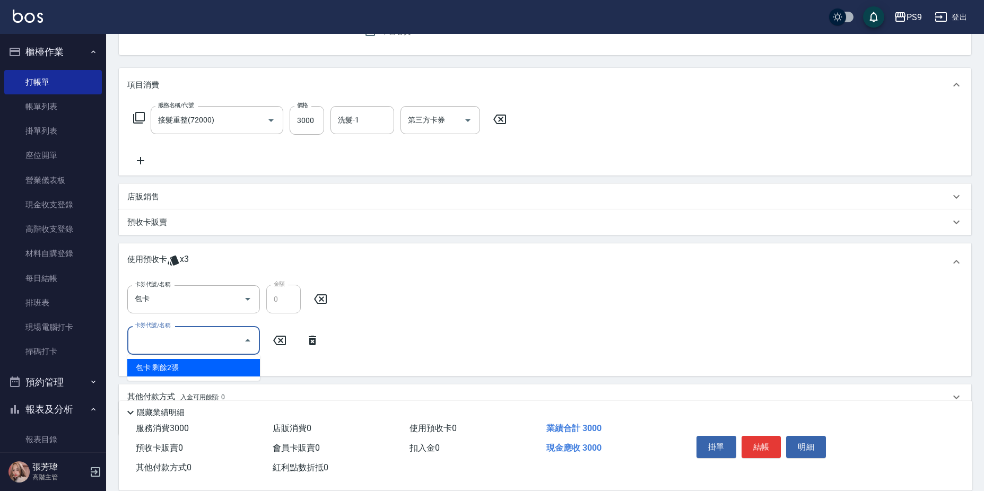
click at [144, 335] on input "卡券代號/名稱" at bounding box center [185, 340] width 107 height 19
click at [511, 273] on div "使用預收卡 x3" at bounding box center [545, 261] width 852 height 37
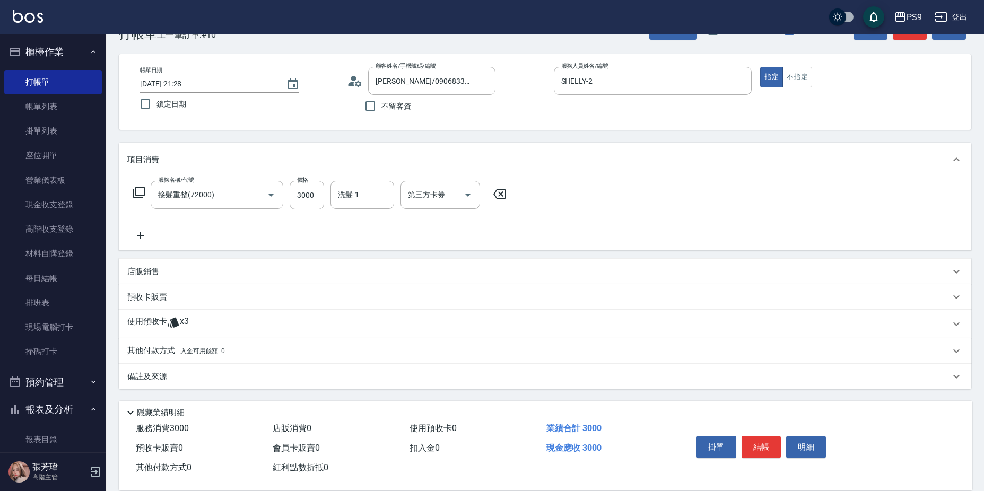
scroll to position [31, 0]
click at [205, 329] on div "使用預收卡 x3" at bounding box center [538, 324] width 822 height 16
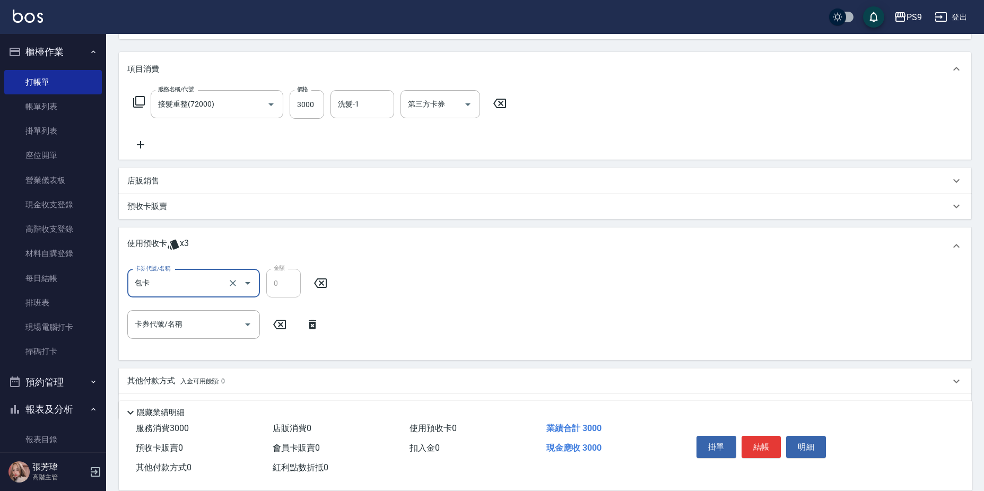
scroll to position [137, 0]
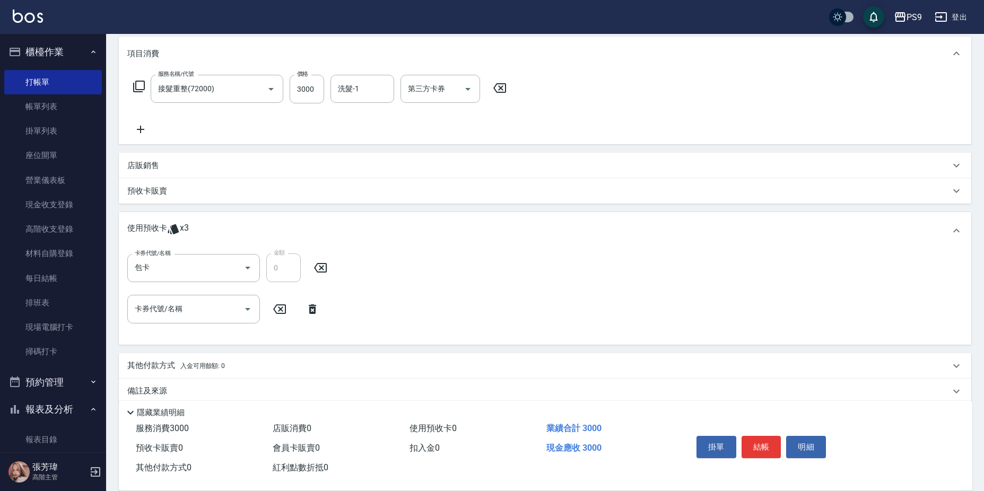
click at [315, 309] on icon at bounding box center [312, 309] width 7 height 10
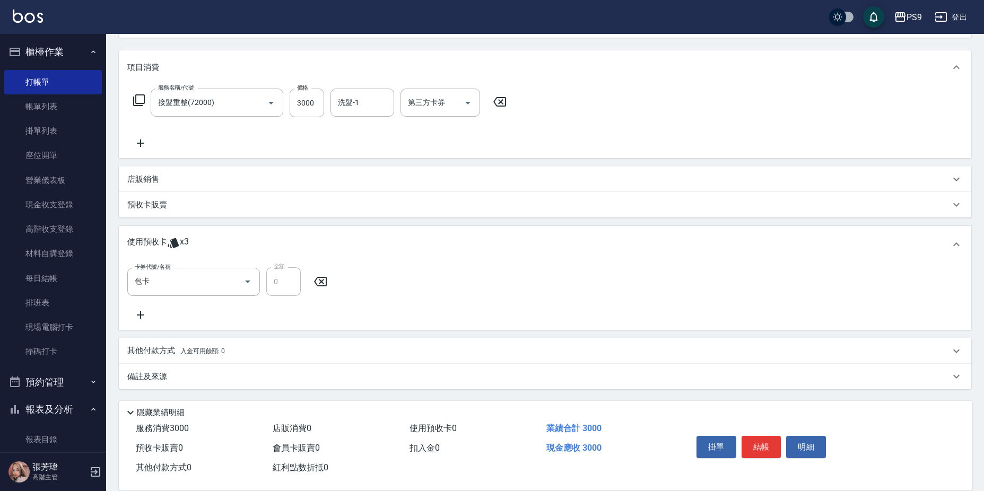
click at [145, 188] on div "店販銷售" at bounding box center [545, 178] width 852 height 25
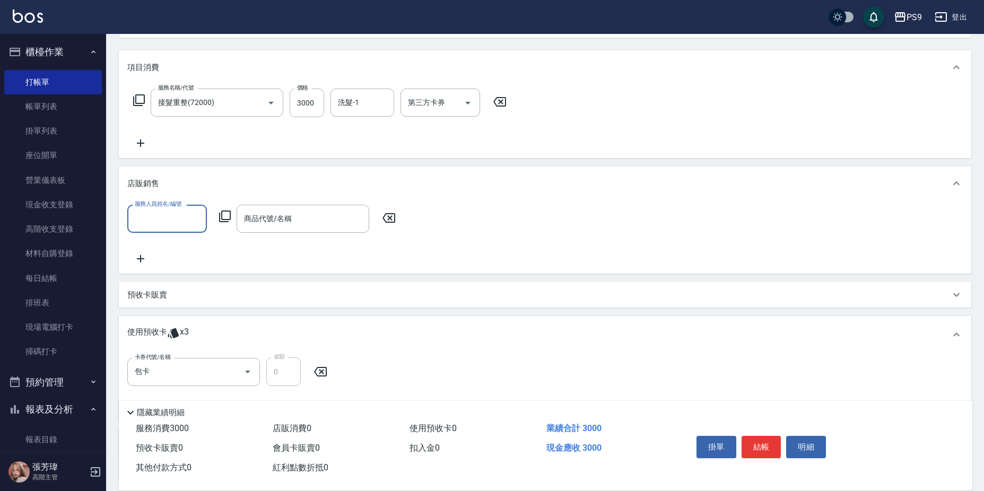
scroll to position [0, 0]
click at [301, 112] on input "3000" at bounding box center [306, 103] width 34 height 29
type input "0"
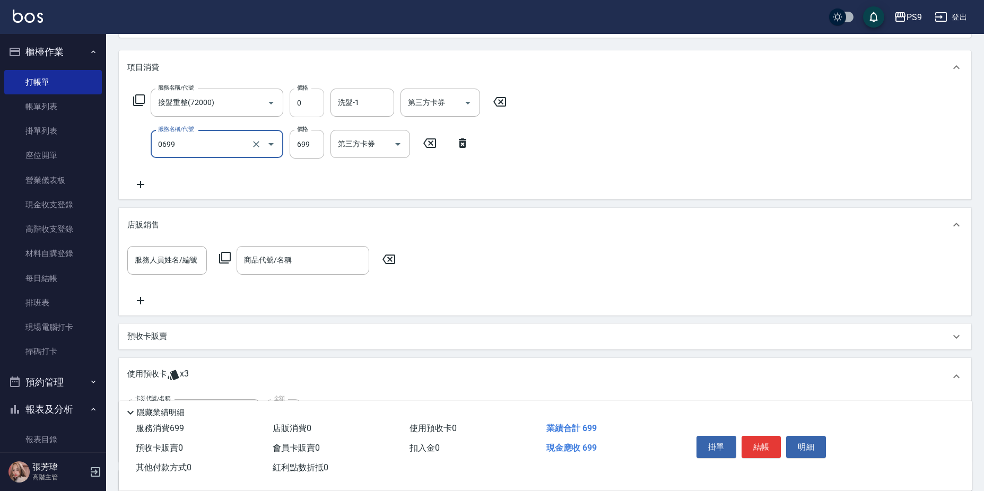
type input "699精油(0699)"
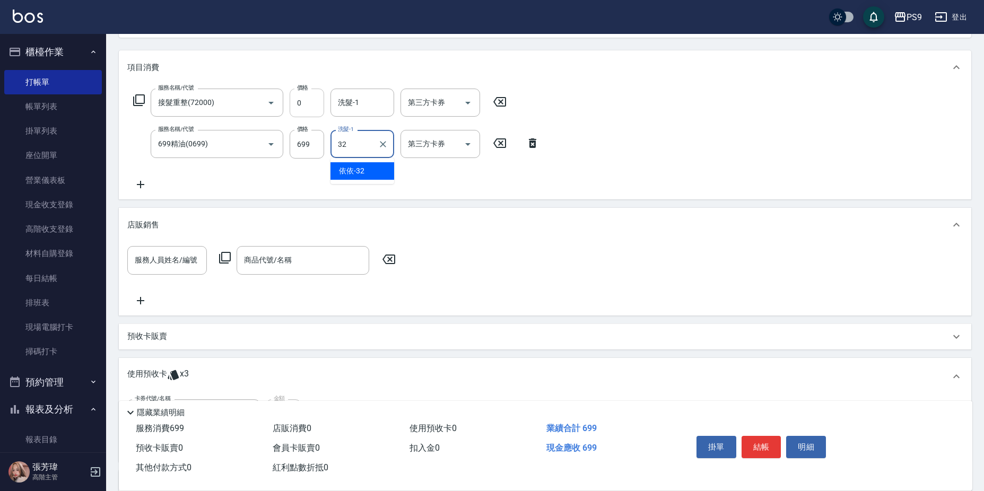
type input "依依-32"
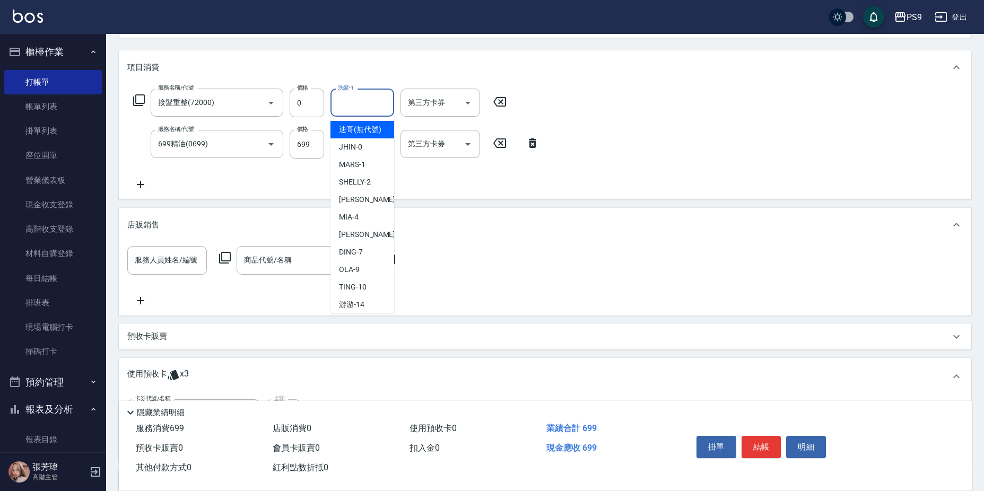
click at [352, 98] on div "洗髮-1 洗髮-1" at bounding box center [362, 103] width 64 height 28
type input "依依-32"
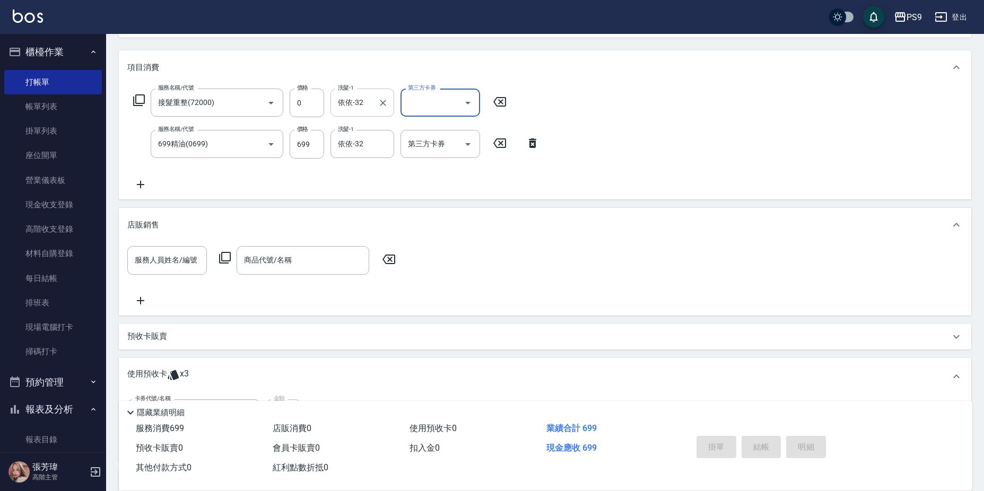
type input "[DATE] 21:29"
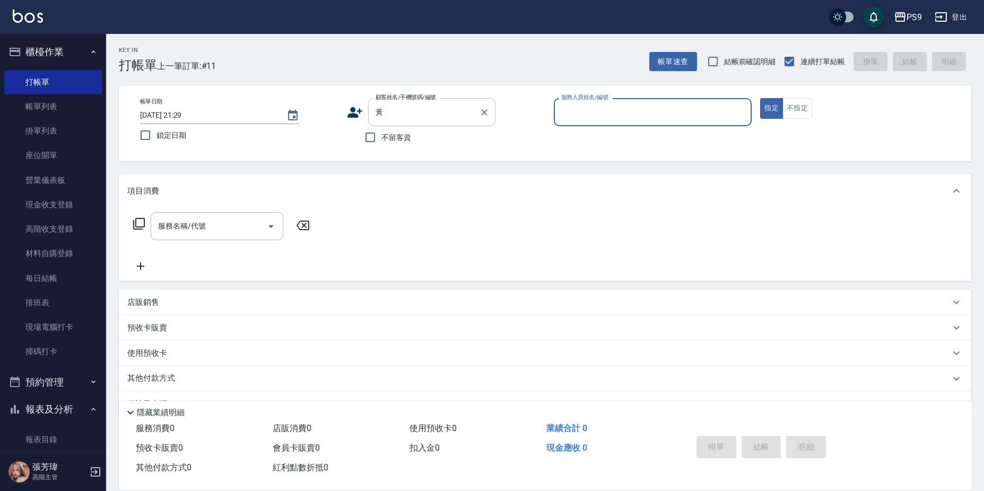
click at [401, 111] on input "黃" at bounding box center [424, 112] width 102 height 19
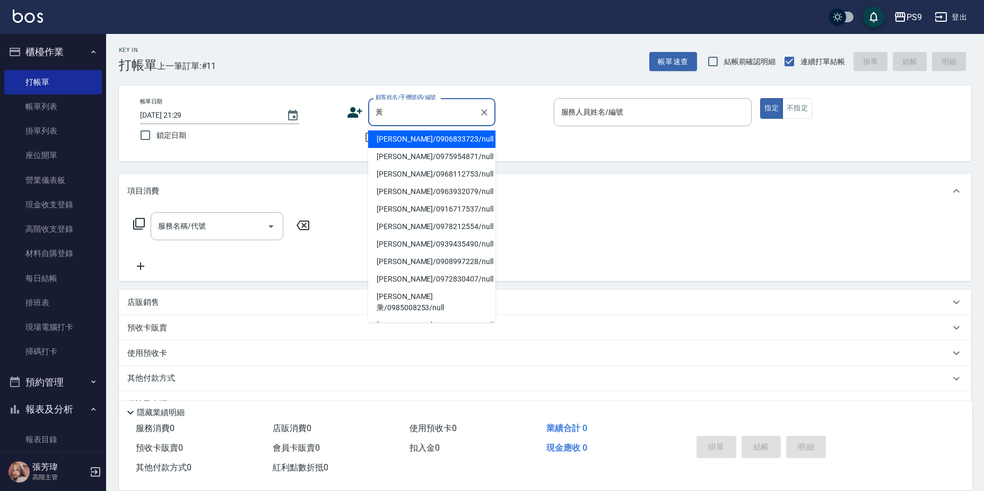
click at [405, 135] on li "[PERSON_NAME]/0906833723/null" at bounding box center [431, 138] width 127 height 17
type input "[PERSON_NAME]/0906833723/null"
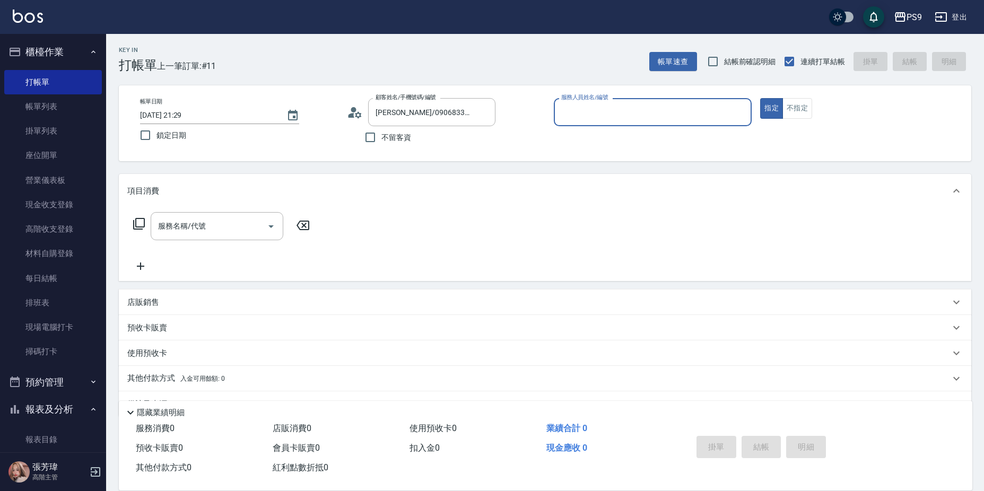
type input "SHELLY-2"
click at [480, 109] on icon "Clear" at bounding box center [484, 112] width 11 height 11
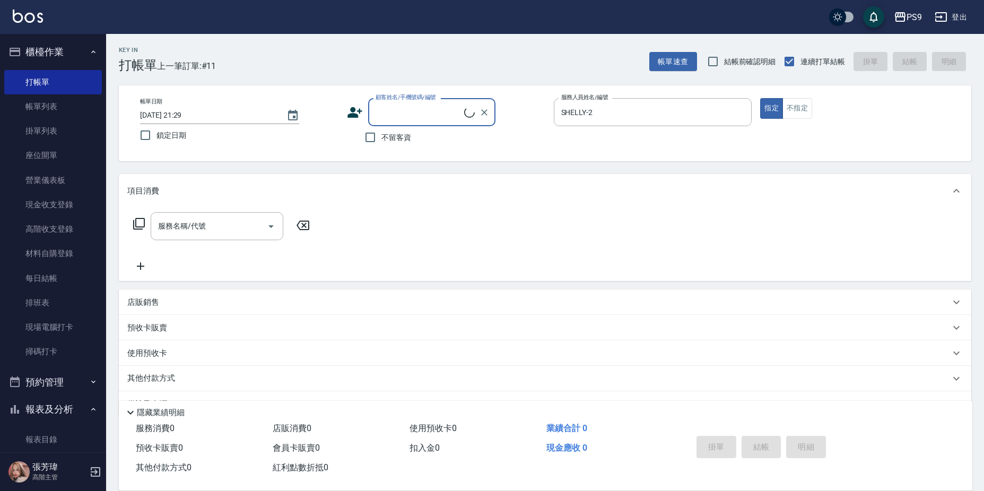
type input "2"
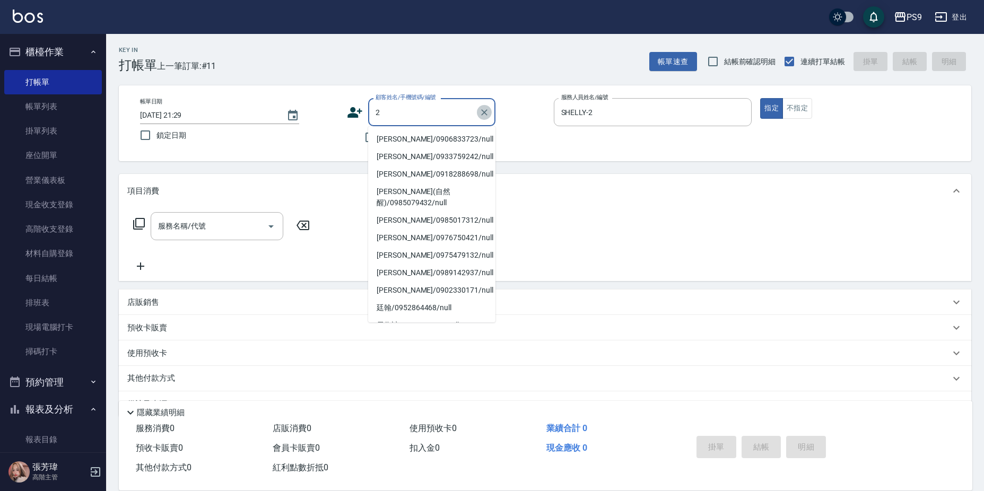
click at [482, 113] on icon "Clear" at bounding box center [484, 112] width 11 height 11
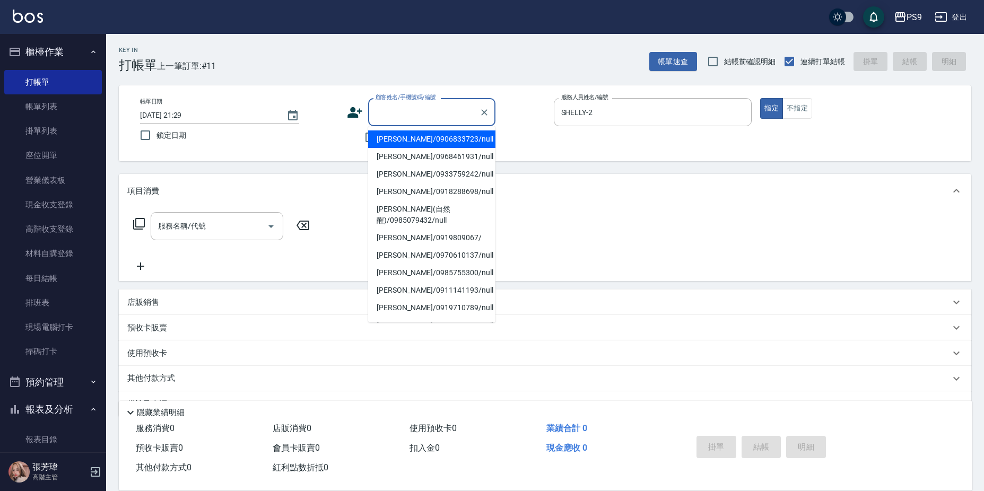
click at [324, 137] on label "鎖定日期" at bounding box center [232, 135] width 196 height 22
click at [156, 137] on input "鎖定日期" at bounding box center [145, 135] width 22 height 22
checkbox input "true"
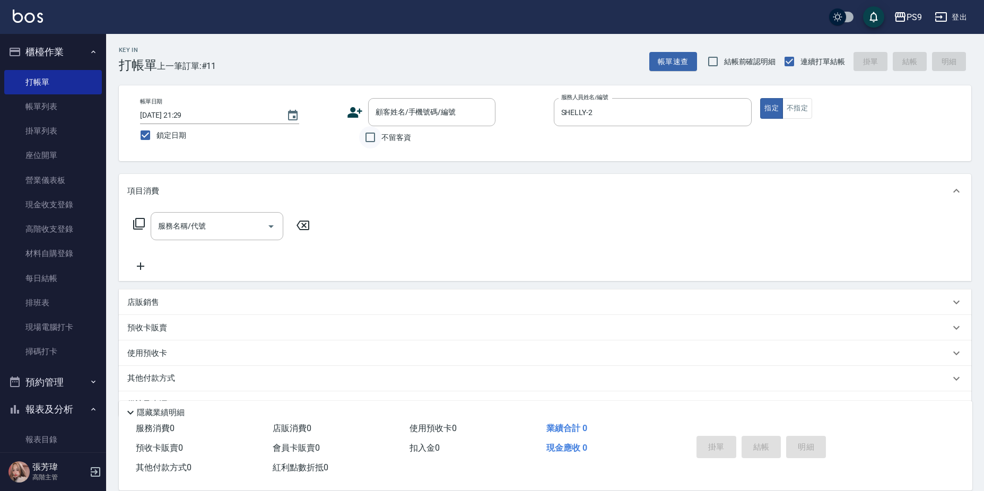
click at [378, 136] on input "不留客資" at bounding box center [370, 137] width 22 height 22
checkbox input "true"
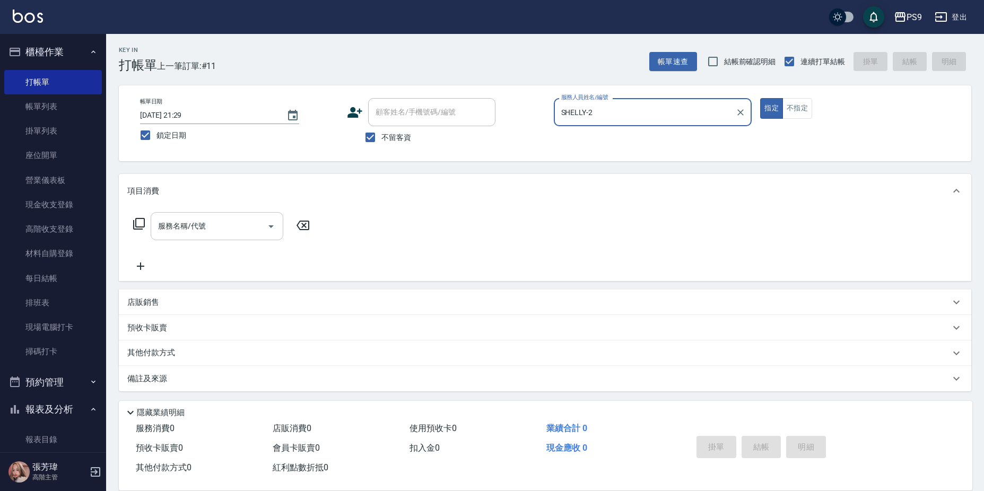
click at [178, 218] on div "服務名稱/代號 服務名稱/代號" at bounding box center [217, 226] width 133 height 28
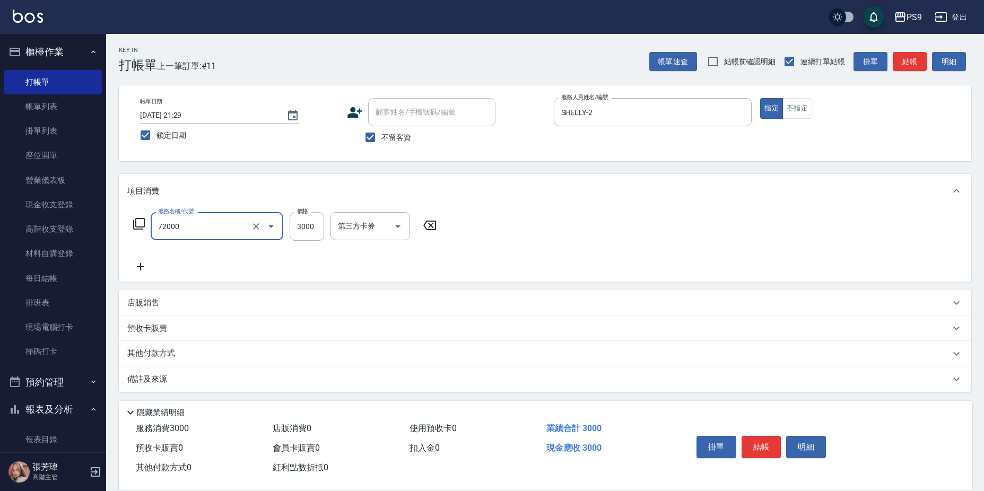
type input "接髮重整(72000)"
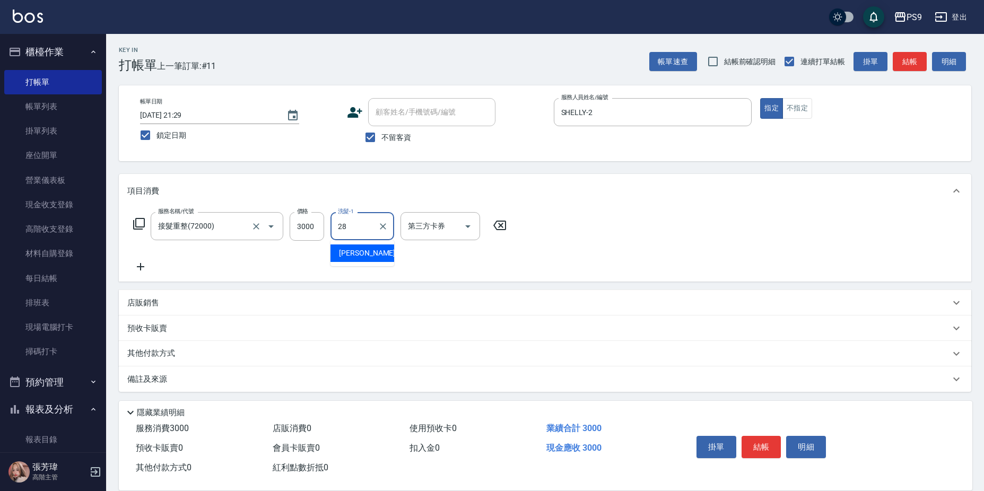
type input "[PERSON_NAME]-28"
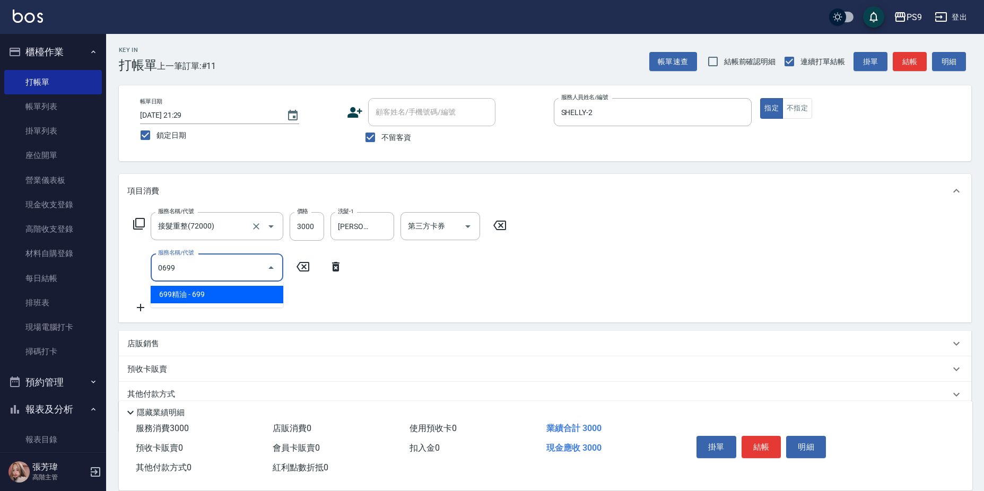
type input "699精油(0699)"
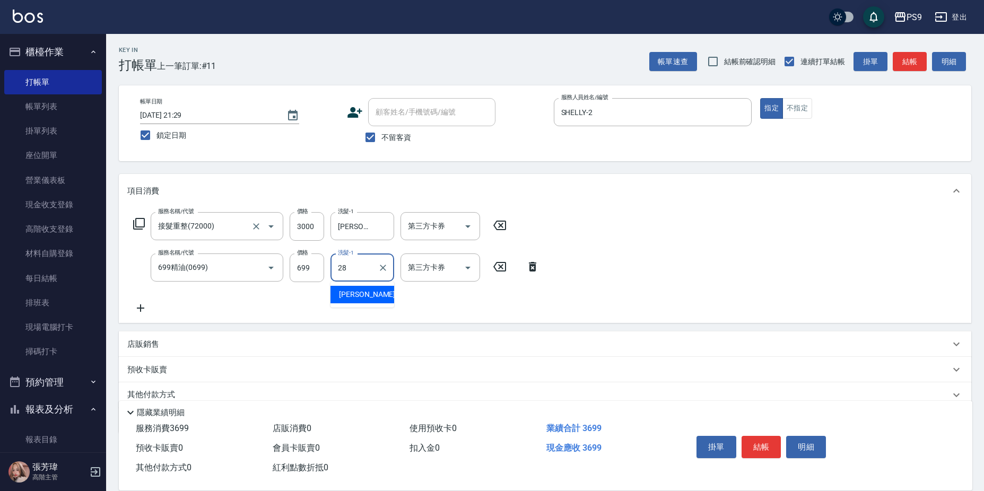
type input "[PERSON_NAME]-28"
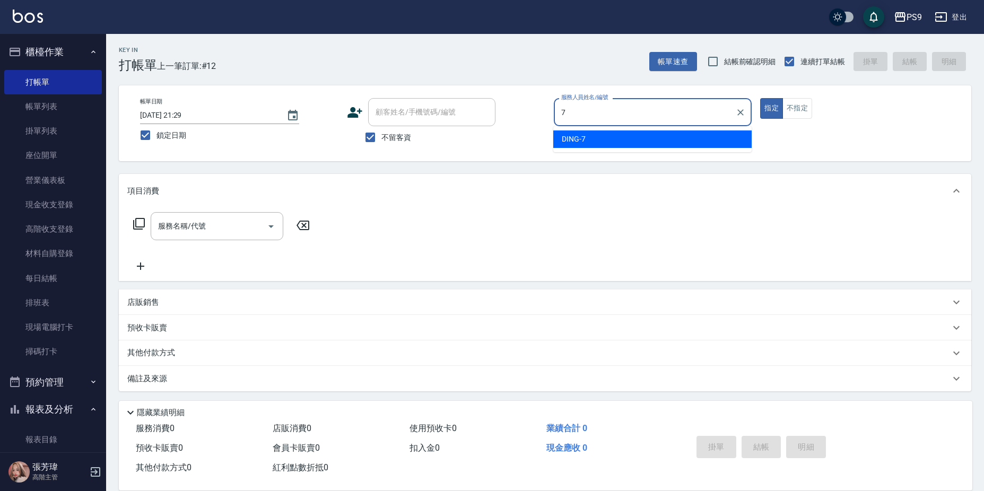
type input "DING-7"
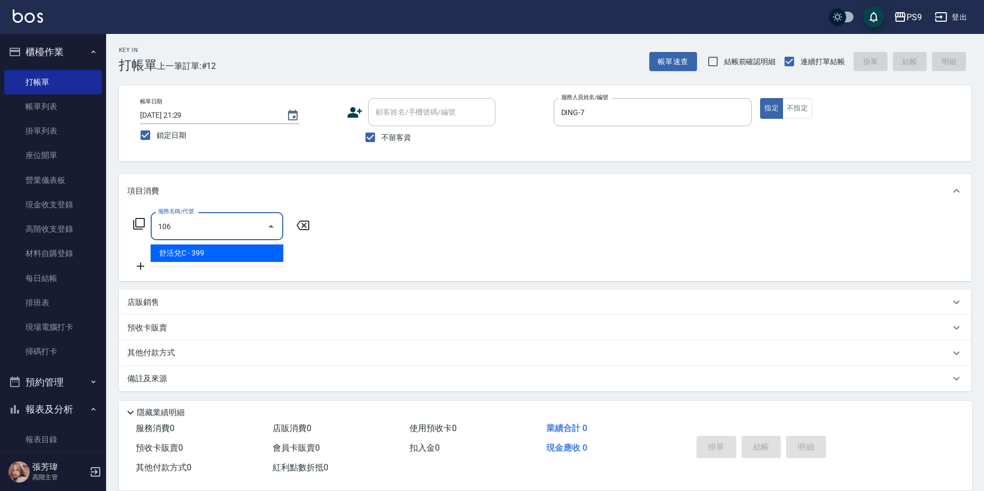
type input "舒活兌C(106)"
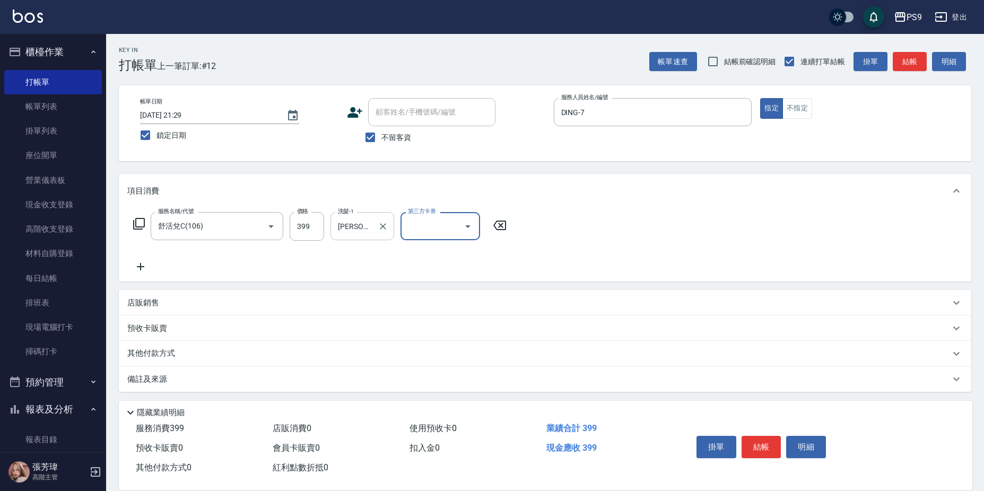
click at [357, 231] on input "[PERSON_NAME]-5" at bounding box center [354, 226] width 38 height 19
type input "5"
type input "鮪魚-15"
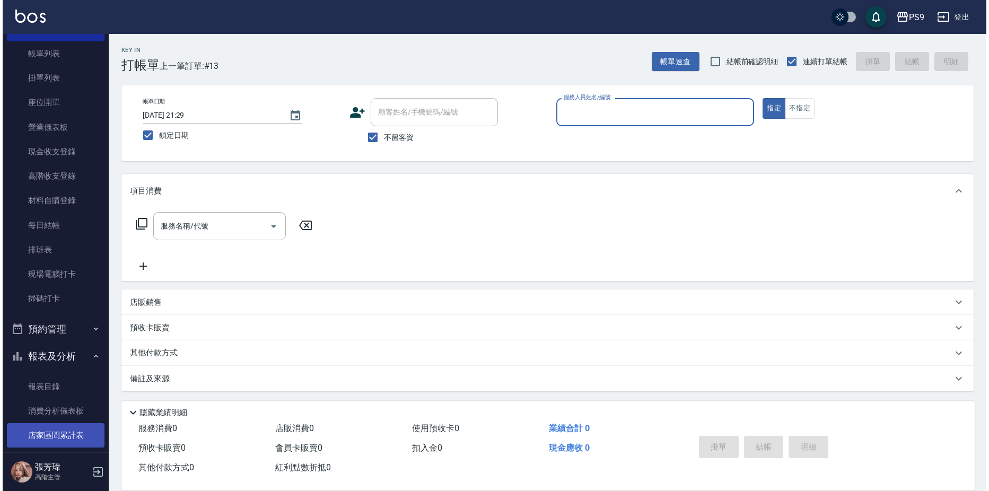
scroll to position [106, 0]
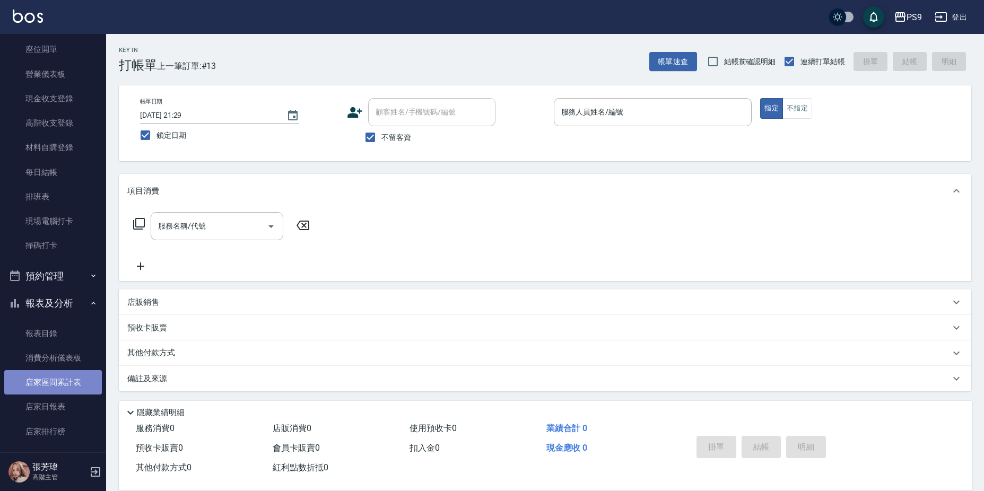
click at [56, 380] on link "店家區間累計表" at bounding box center [53, 382] width 98 height 24
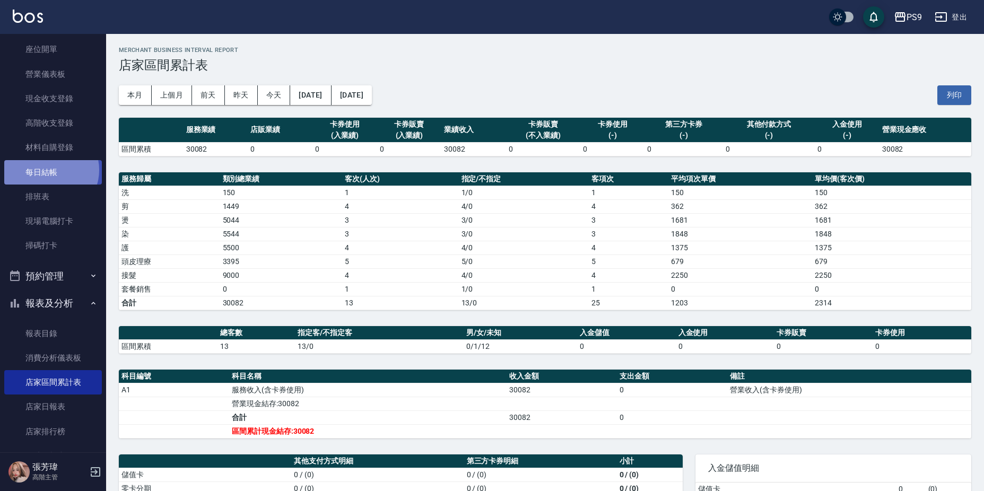
click at [50, 170] on link "每日結帳" at bounding box center [53, 172] width 98 height 24
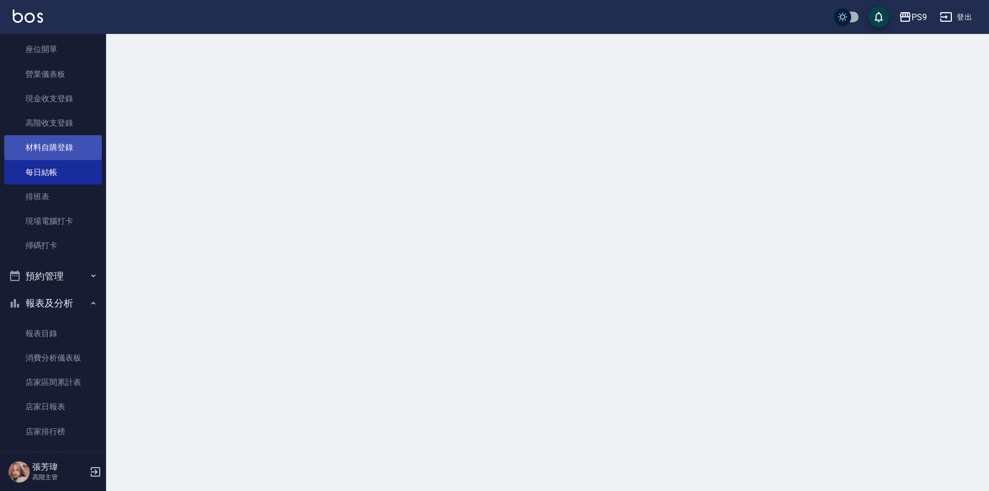
click at [57, 138] on link "材料自購登錄" at bounding box center [53, 147] width 98 height 24
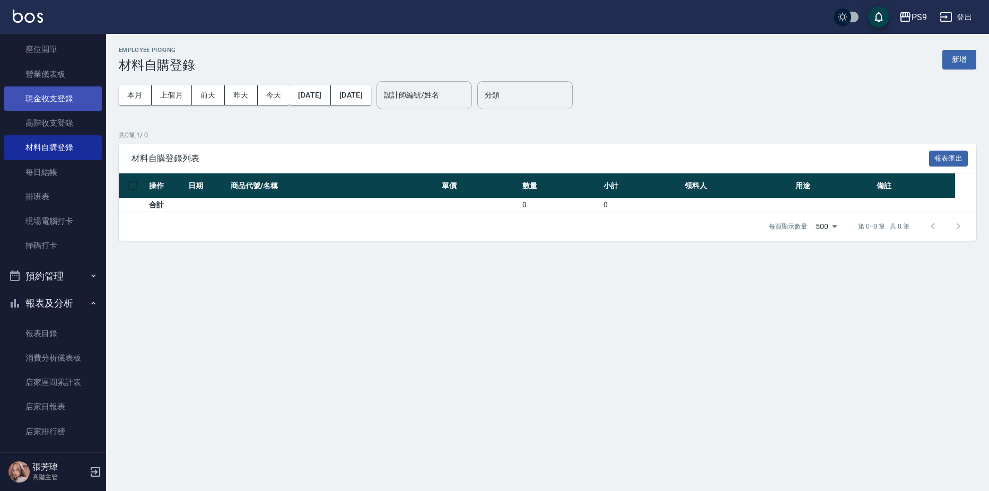
click at [60, 99] on link "現金收支登錄" at bounding box center [53, 98] width 98 height 24
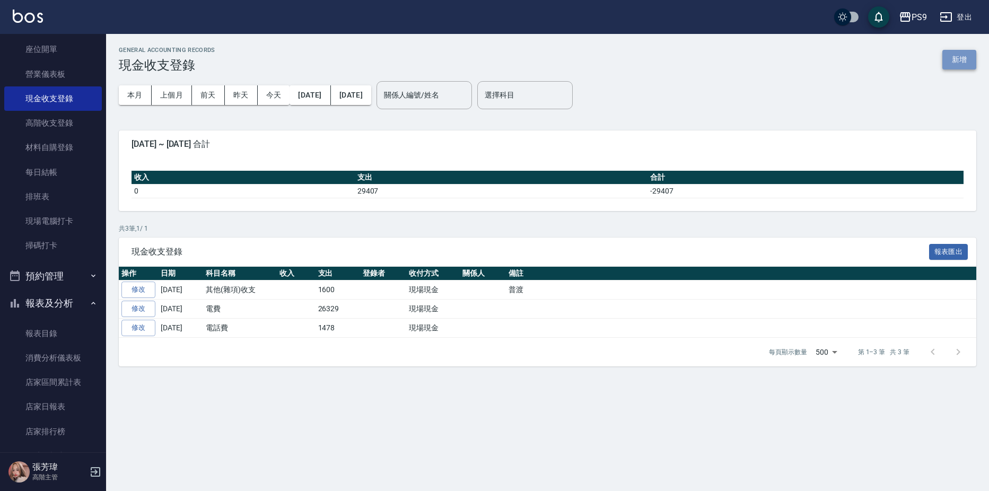
click at [957, 59] on button "新增" at bounding box center [959, 60] width 34 height 20
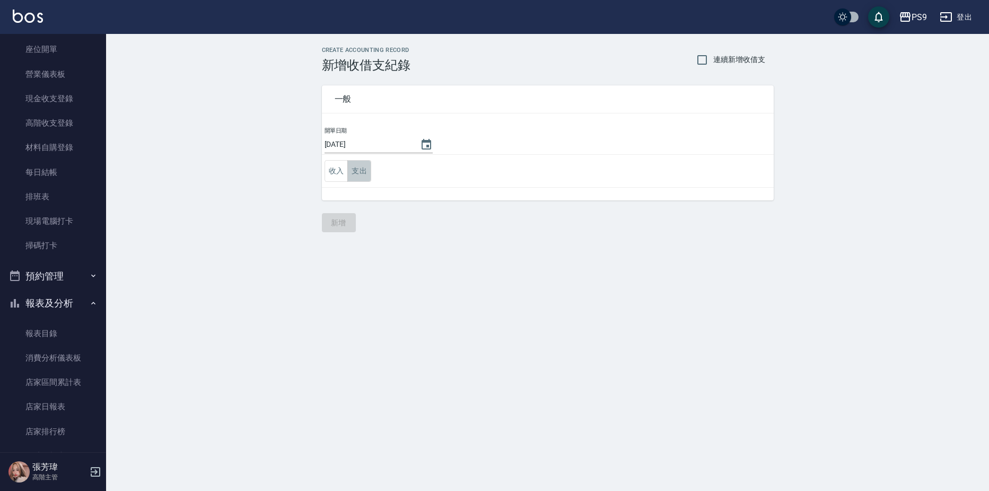
click at [353, 169] on button "支出" at bounding box center [359, 171] width 24 height 22
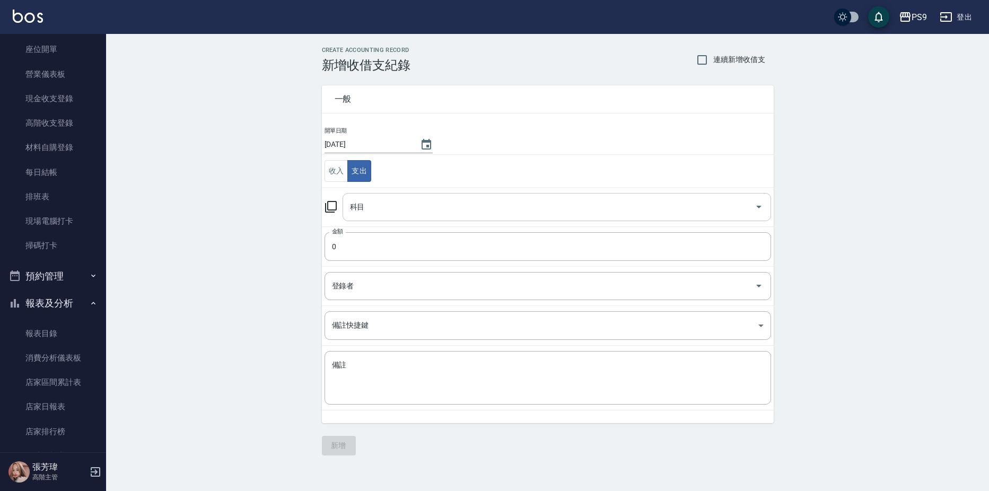
click at [411, 207] on input "科目" at bounding box center [548, 207] width 403 height 19
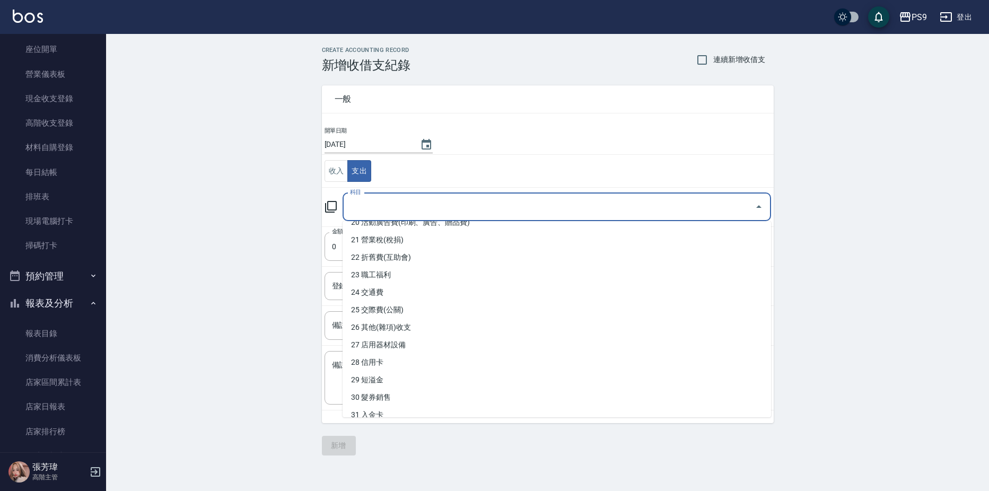
scroll to position [353, 0]
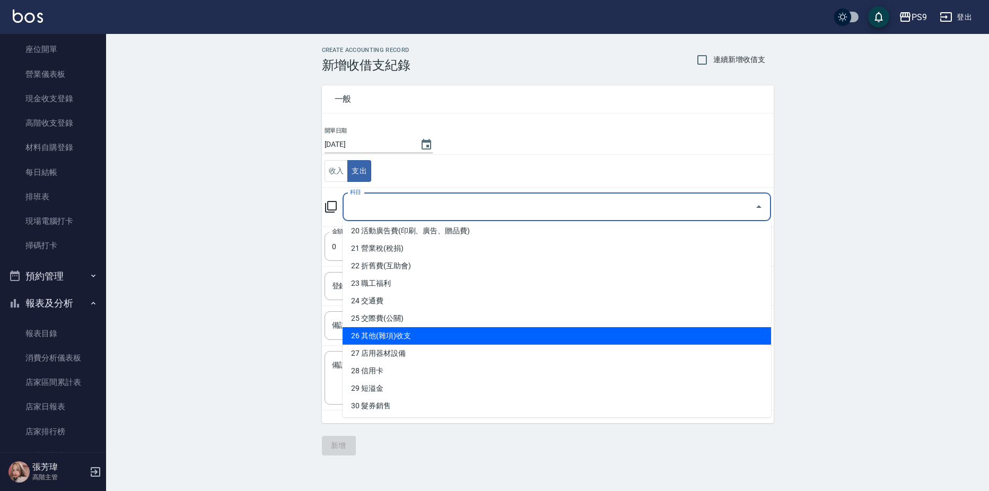
click at [415, 338] on li "26 其他(雜項)收支" at bounding box center [557, 335] width 428 height 17
type input "26 其他(雜項)收支"
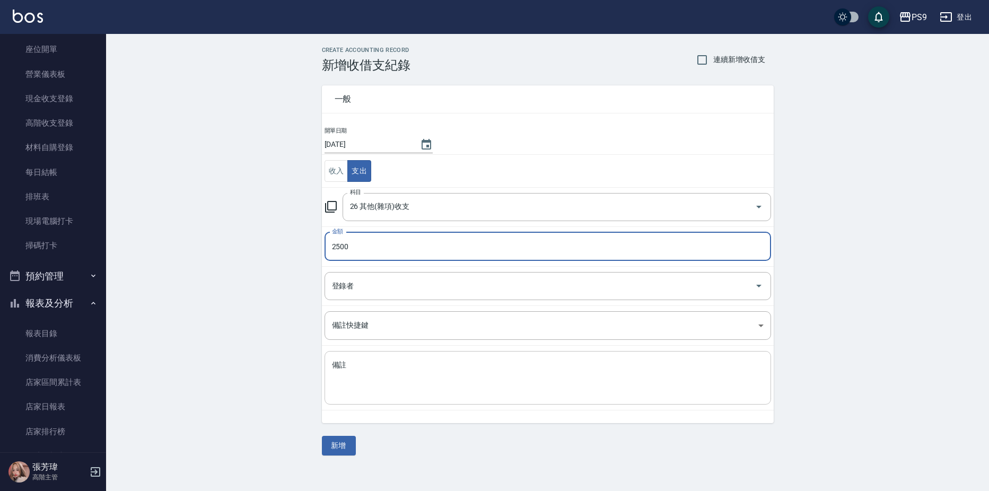
type input "2500"
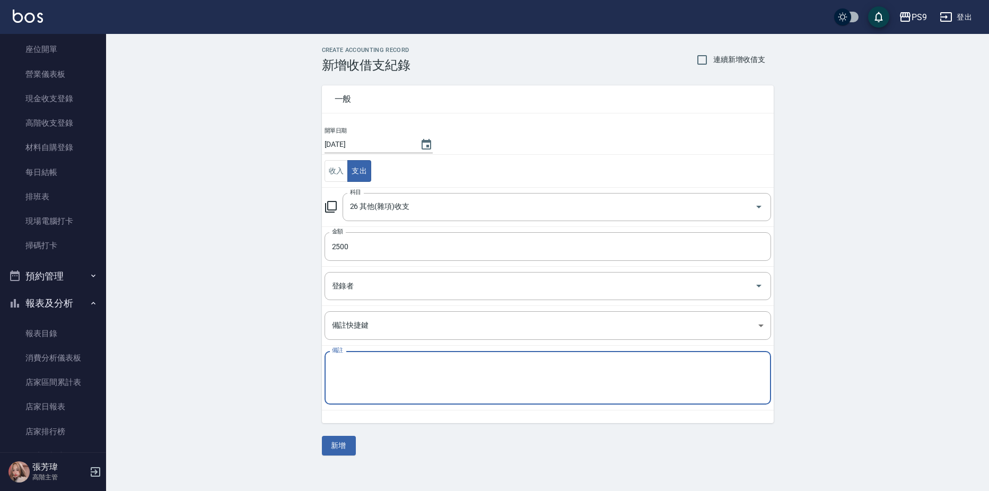
click at [350, 376] on textarea "備註" at bounding box center [548, 378] width 432 height 36
type textarea "X"
type textarea "垃圾清潔費"
click at [344, 446] on button "新增" at bounding box center [339, 446] width 34 height 20
